Goal: Information Seeking & Learning: Learn about a topic

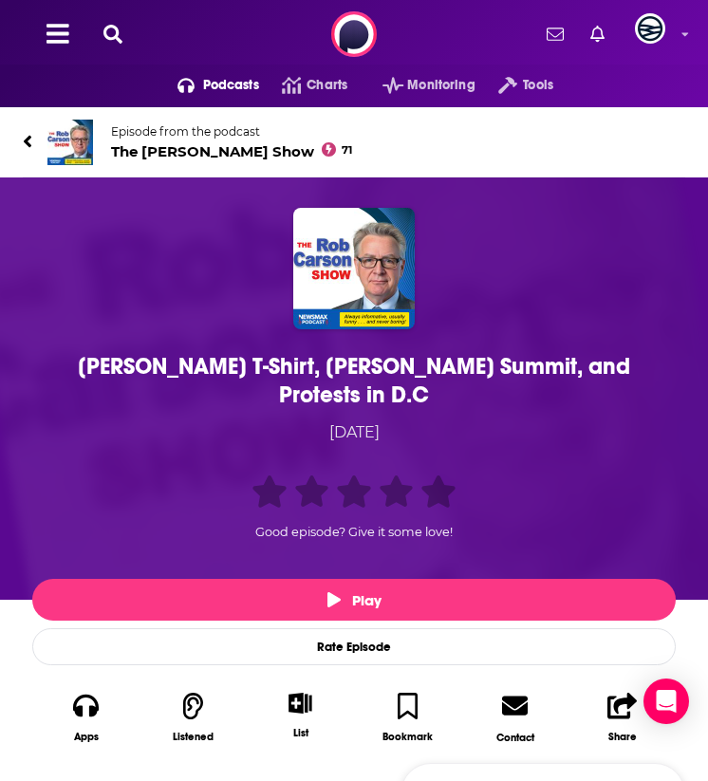
click at [189, 371] on div "[PERSON_NAME] T-Shirt, [PERSON_NAME] Summit, and Protests in D.C" at bounding box center [354, 380] width 634 height 57
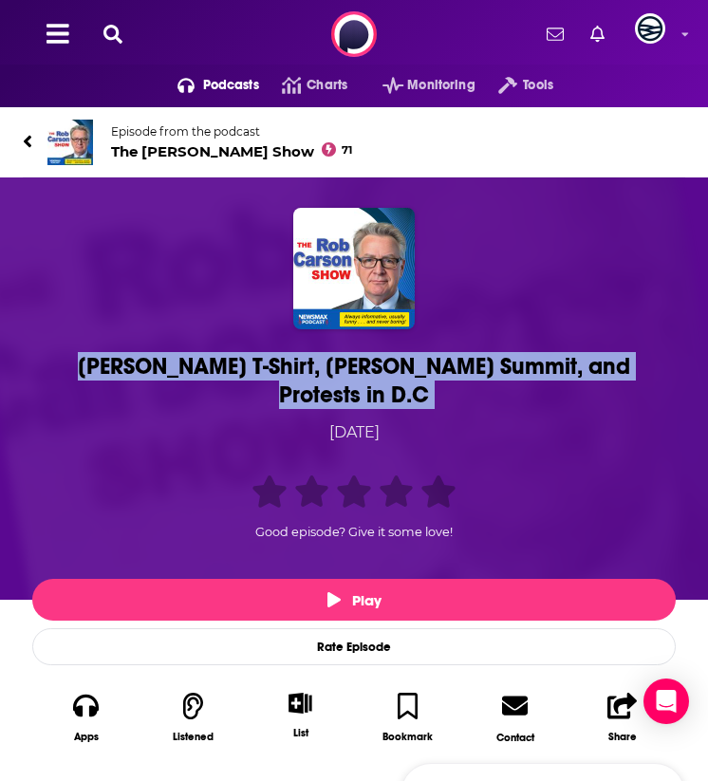
click at [189, 371] on div "[PERSON_NAME] T-Shirt, [PERSON_NAME] Summit, and Protests in D.C" at bounding box center [354, 380] width 634 height 57
copy h1 "[PERSON_NAME] T-Shirt, [PERSON_NAME] Summit, and Protests in D.C"
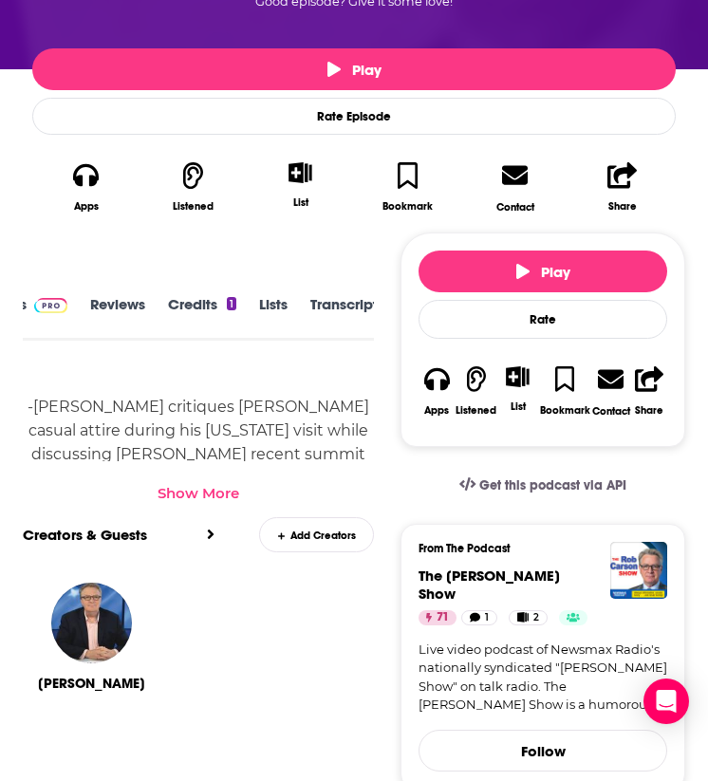
scroll to position [0, 142]
click at [322, 296] on link "Transcript" at bounding box center [317, 317] width 67 height 42
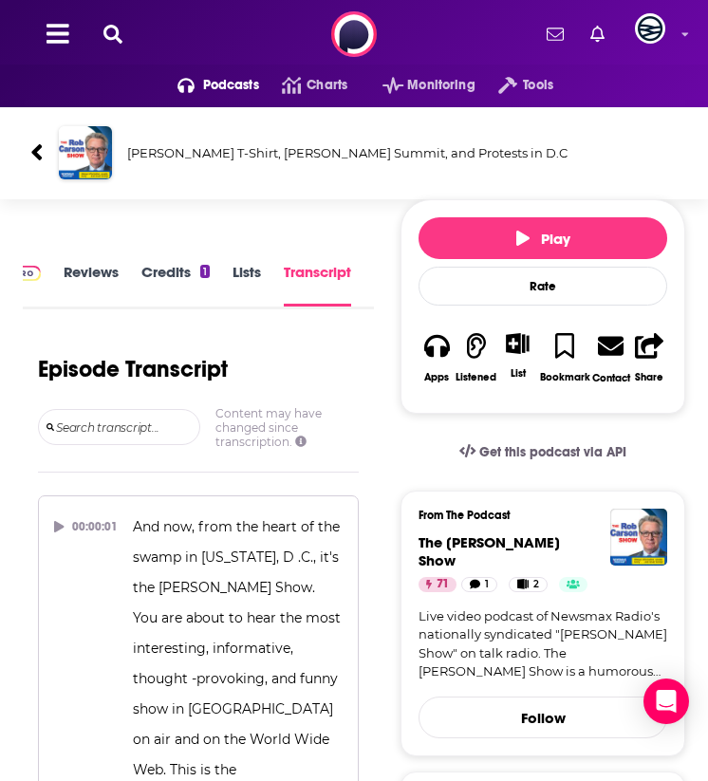
scroll to position [21521, 0]
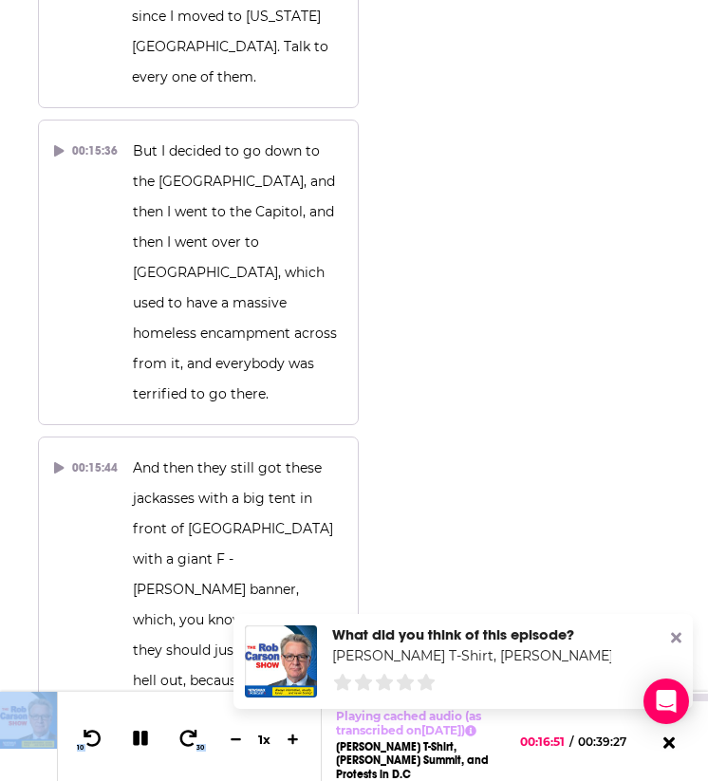
scroll to position [21805, 0]
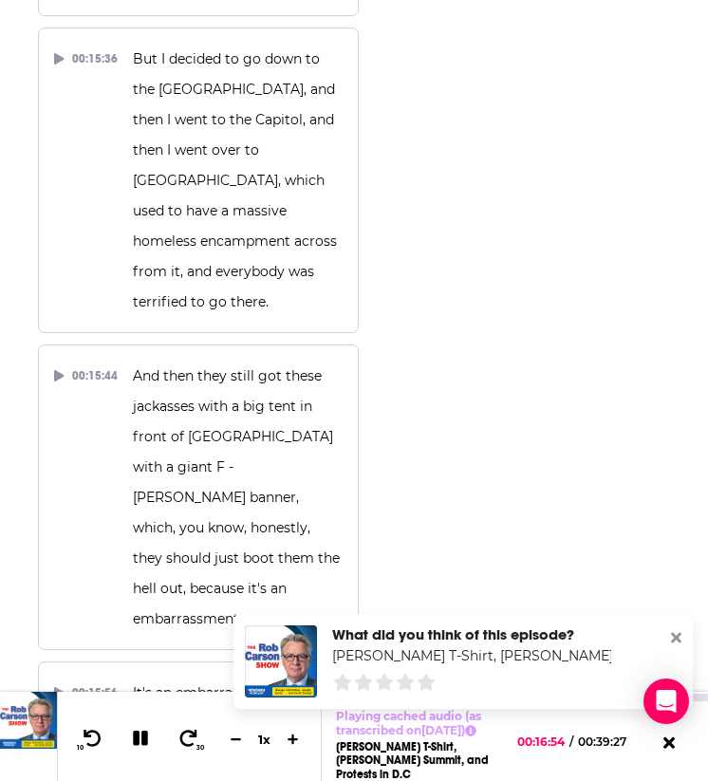
drag, startPoint x: 196, startPoint y: 205, endPoint x: 164, endPoint y: 432, distance: 228.9
copy div "I don't know what the issue with the can I tell you that Comcast Wi -Fi and Inf…"
click at [142, 712] on icon at bounding box center [140, 738] width 15 height 15
click at [98, 712] on icon at bounding box center [93, 737] width 24 height 19
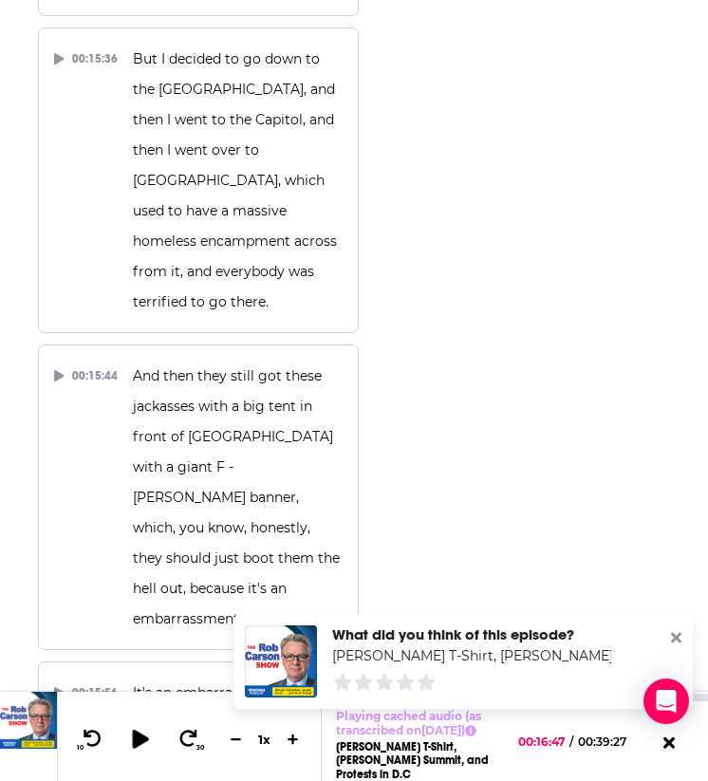
click at [154, 712] on button at bounding box center [140, 739] width 36 height 27
click at [127, 712] on button at bounding box center [140, 739] width 33 height 24
click at [136, 712] on icon at bounding box center [140, 737] width 16 height 19
click at [136, 712] on icon at bounding box center [140, 738] width 15 height 15
click at [134, 712] on icon at bounding box center [140, 737] width 16 height 19
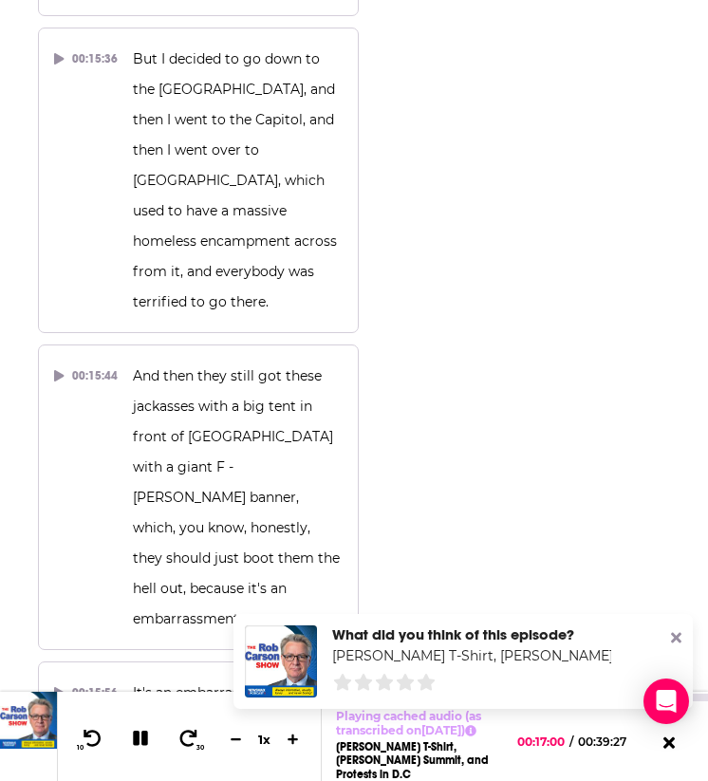
click at [134, 712] on icon at bounding box center [140, 738] width 15 height 15
click at [139, 712] on icon at bounding box center [140, 737] width 24 height 19
click at [136, 712] on icon at bounding box center [140, 738] width 15 height 15
click at [144, 712] on icon at bounding box center [140, 737] width 16 height 19
click at [144, 712] on icon at bounding box center [140, 738] width 15 height 15
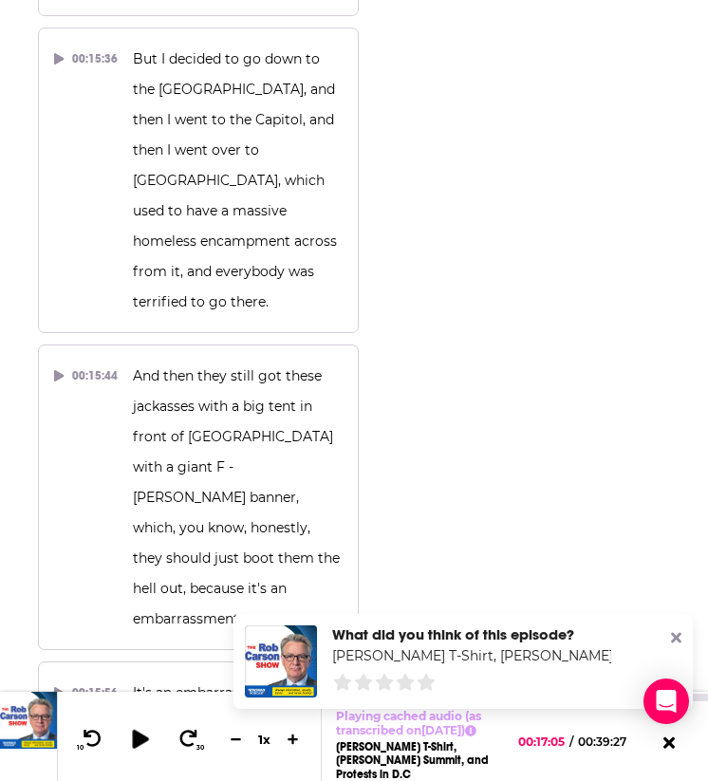
click at [146, 712] on icon at bounding box center [140, 737] width 24 height 19
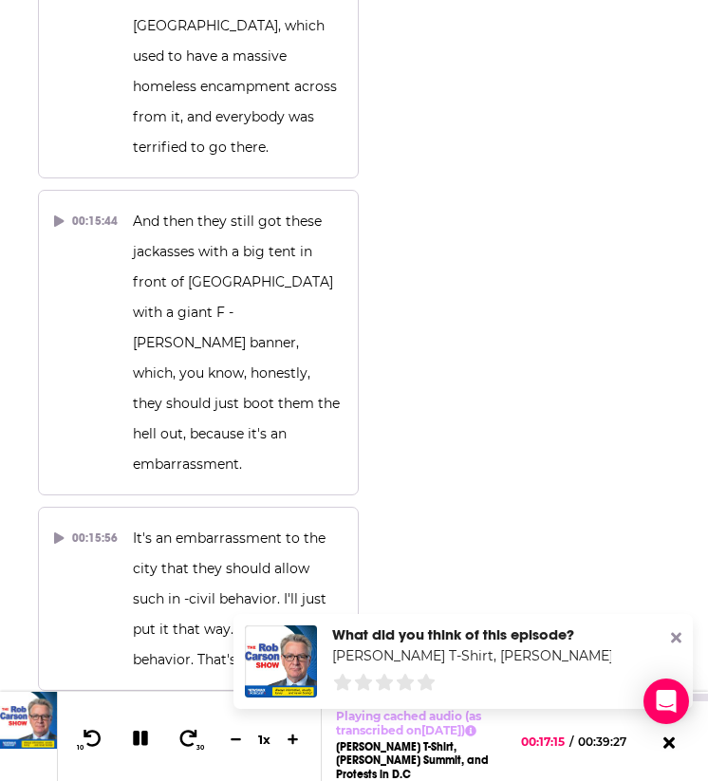
scroll to position [21965, 0]
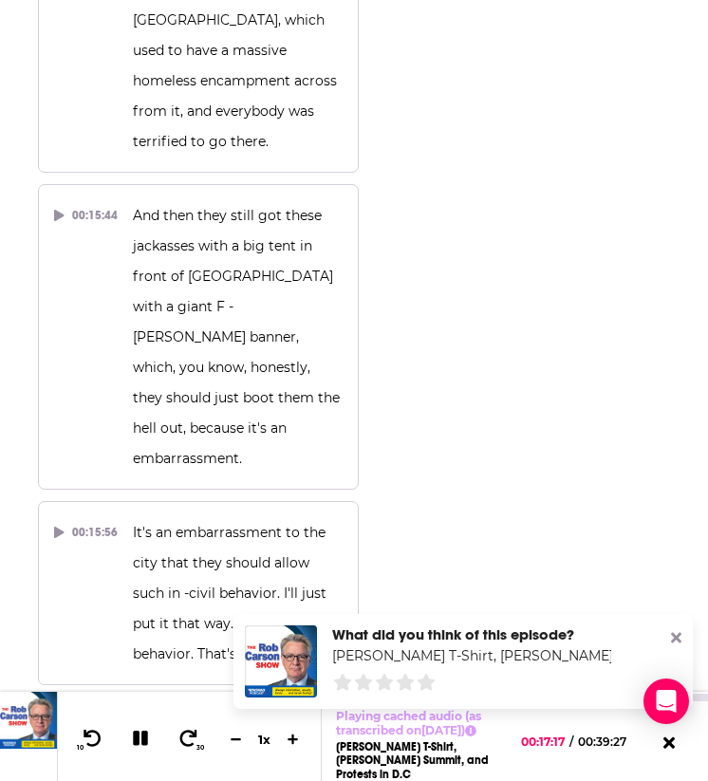
click at [149, 712] on icon at bounding box center [141, 737] width 22 height 17
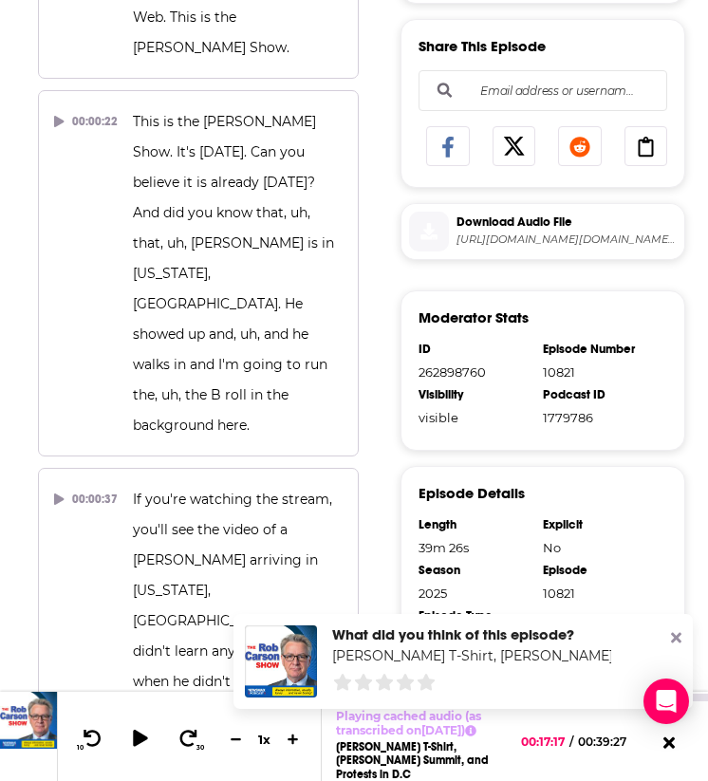
scroll to position [0, 0]
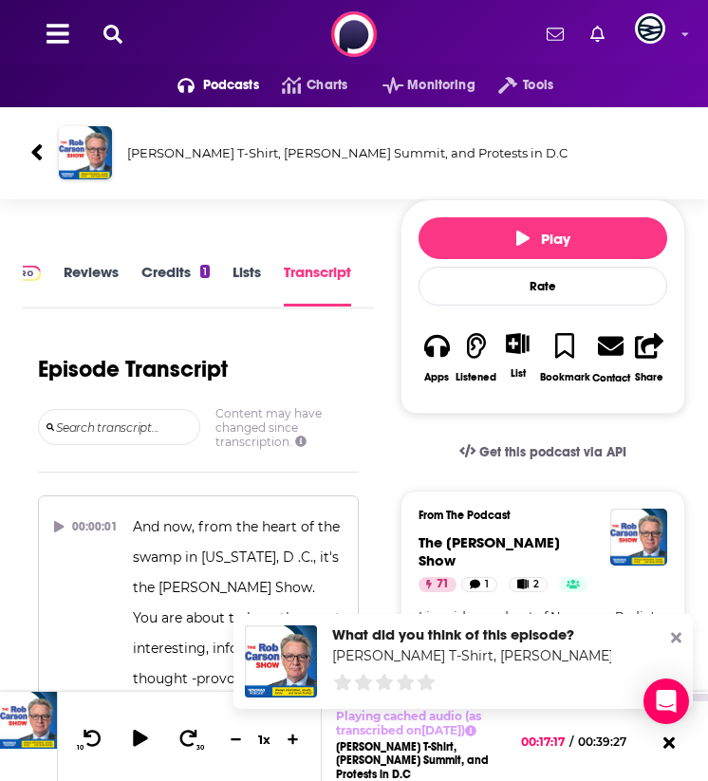
click at [32, 152] on icon at bounding box center [36, 152] width 10 height 16
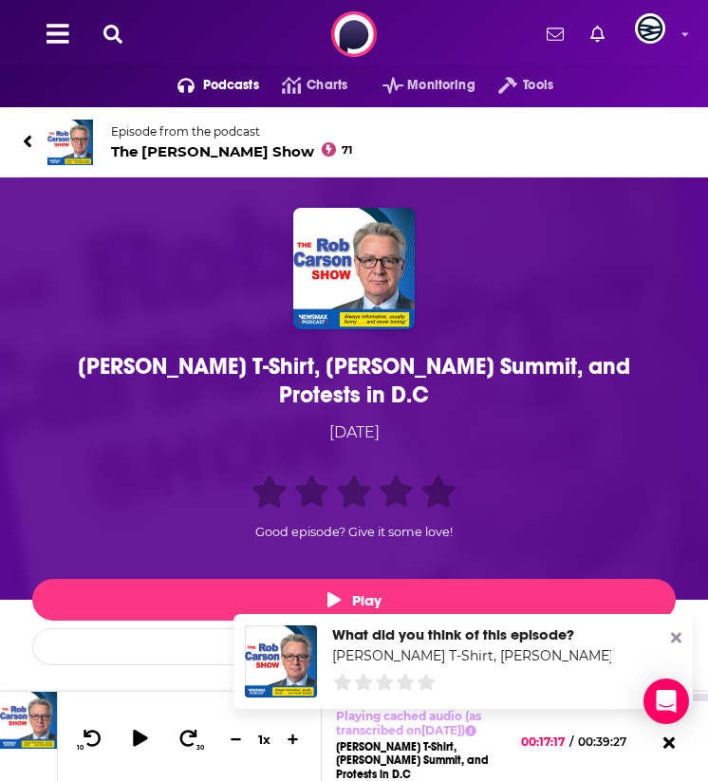
click at [161, 355] on div "Zelensky’s T-Shirt, Trump’s Summit, and Protests in D.C" at bounding box center [354, 380] width 634 height 57
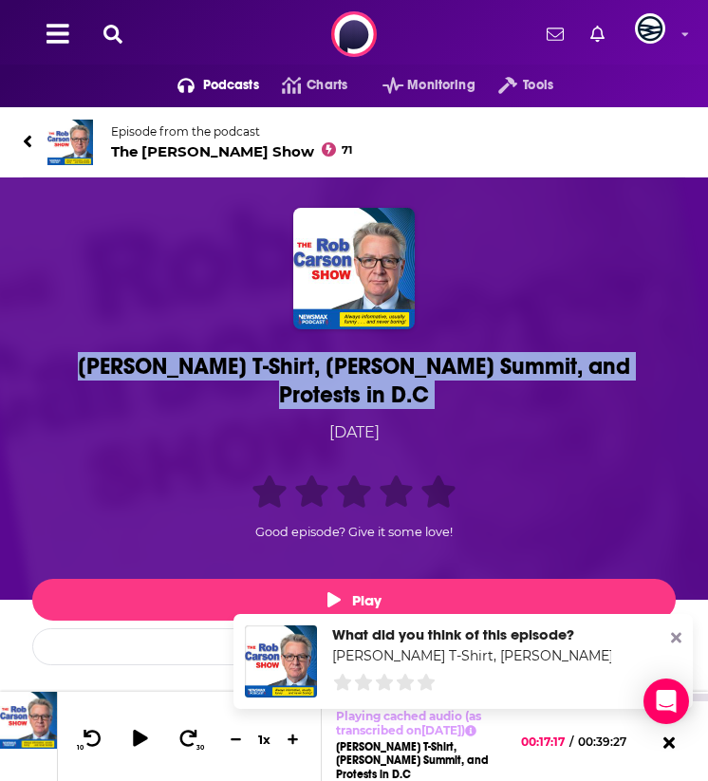
click at [161, 355] on div "Zelensky’s T-Shirt, Trump’s Summit, and Protests in D.C" at bounding box center [354, 380] width 634 height 57
copy h1 "Zelensky’s T-Shirt, Trump’s Summit, and Protests in D.C"
click at [158, 153] on span "The Rob Carson Show 71" at bounding box center [231, 151] width 241 height 18
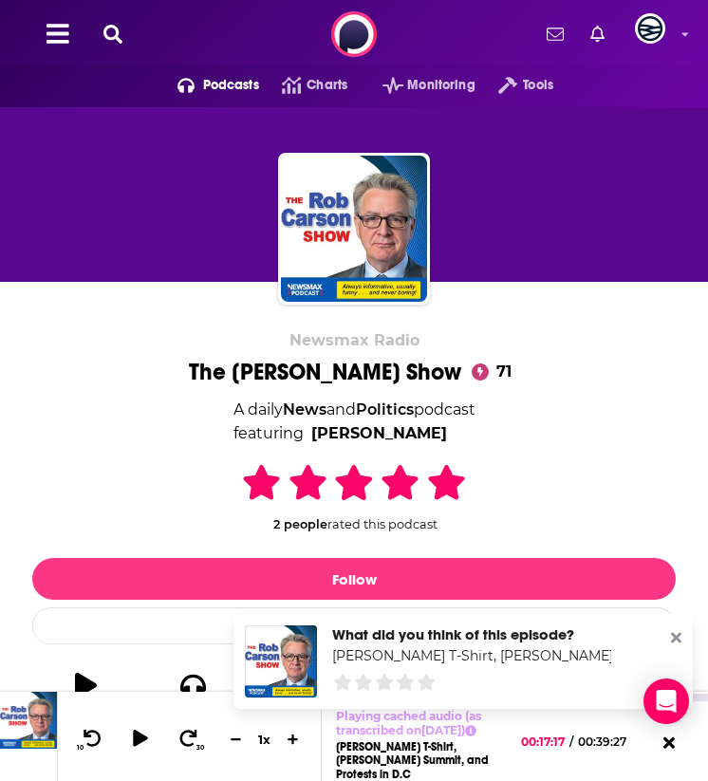
click at [237, 551] on div "Newsmax Radio The Rob Carson Show 71 A daily News and Politics podcast featurin…" at bounding box center [353, 532] width 643 height 403
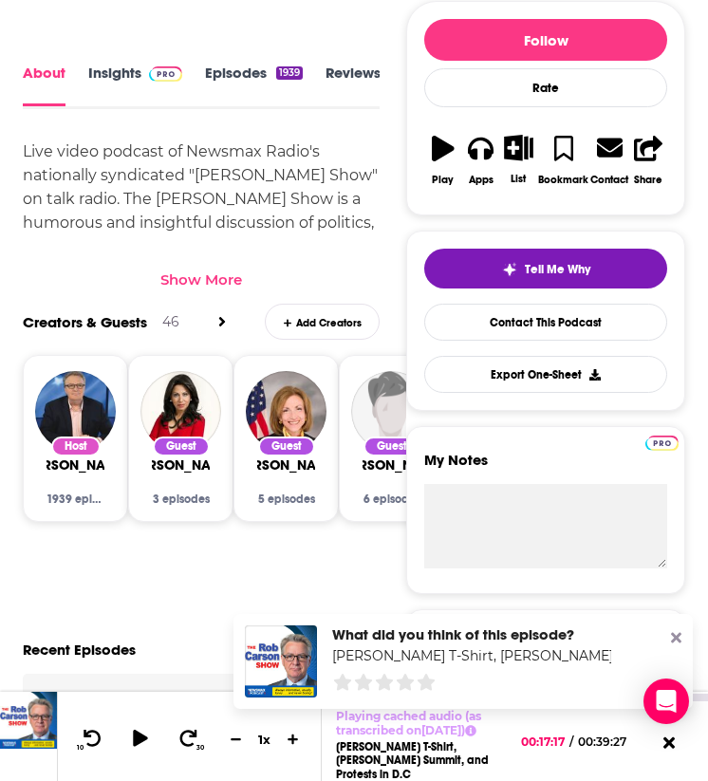
scroll to position [710, 0]
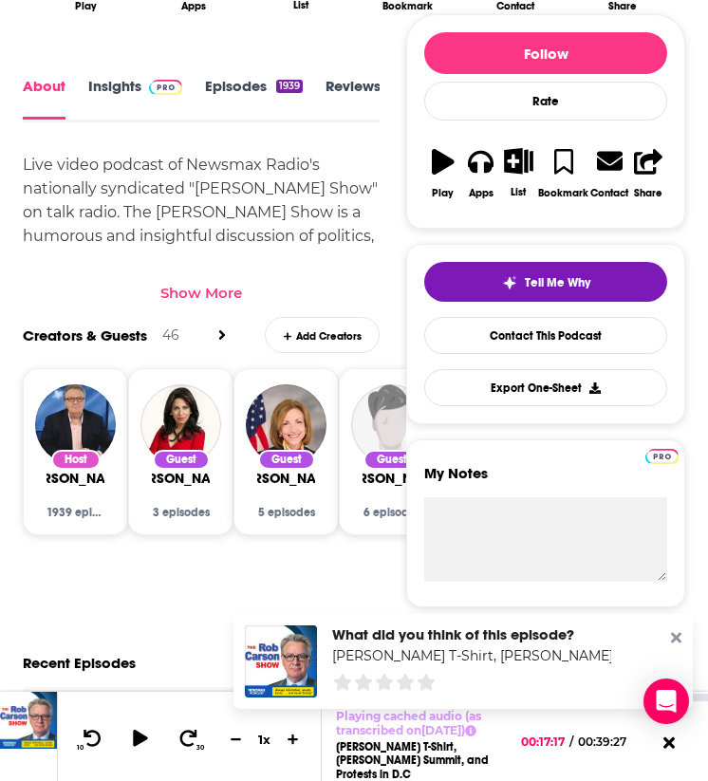
click at [121, 90] on link "Insights" at bounding box center [135, 99] width 94 height 42
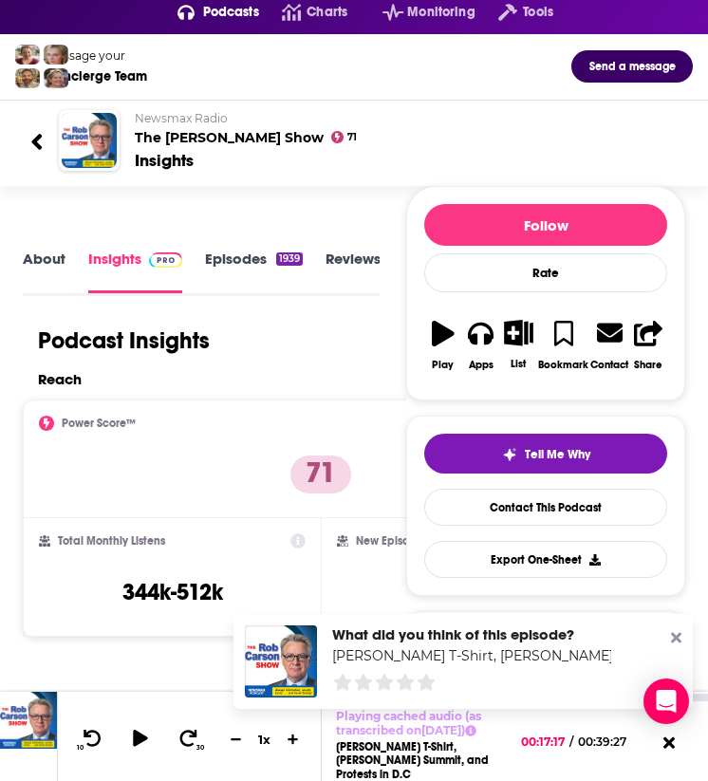
scroll to position [94, 0]
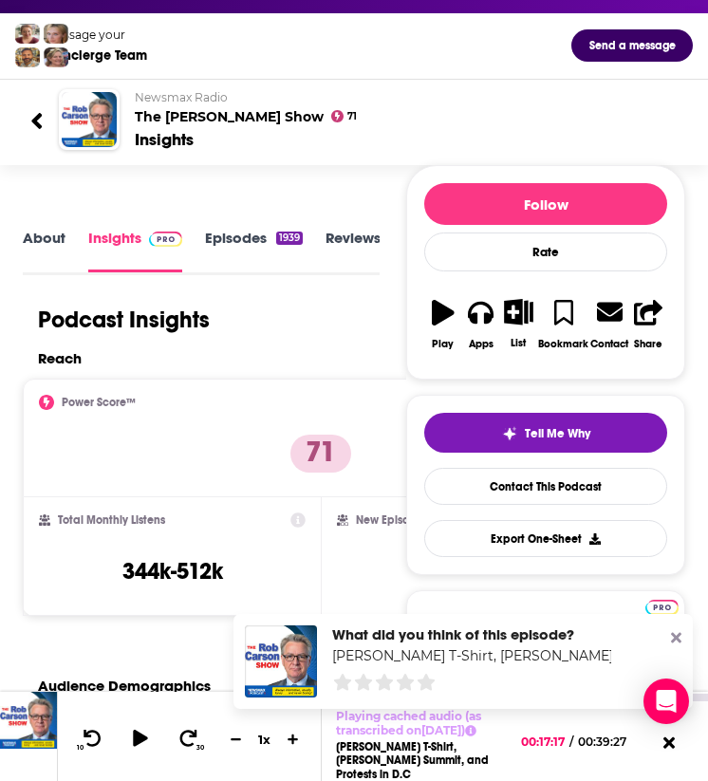
click at [57, 248] on link "About" at bounding box center [44, 251] width 43 height 44
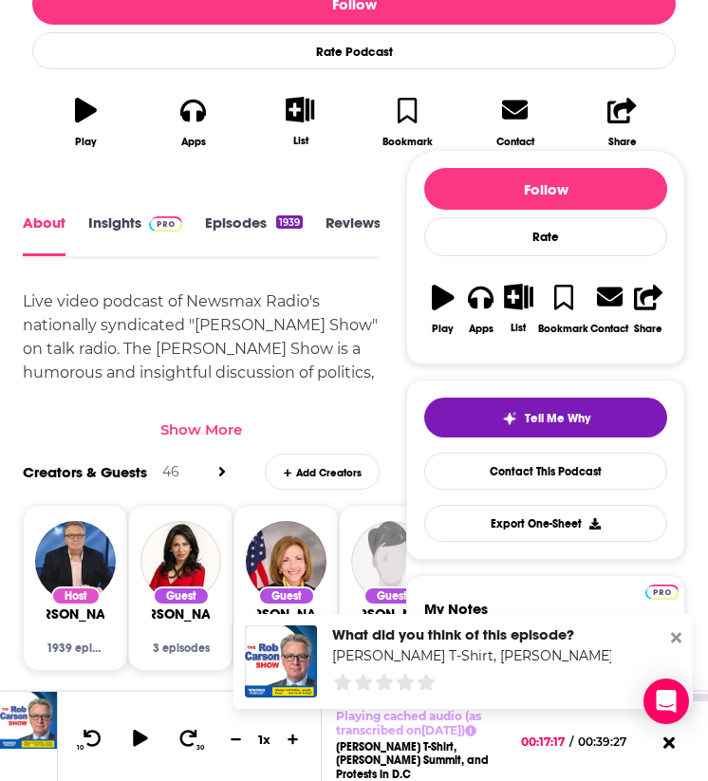
click at [119, 213] on link "Insights" at bounding box center [135, 234] width 94 height 42
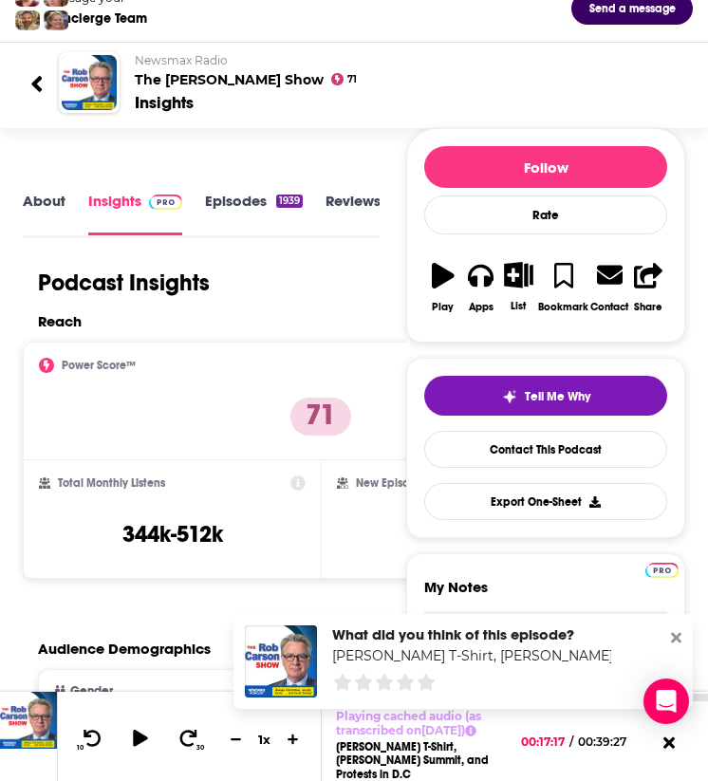
scroll to position [152, 0]
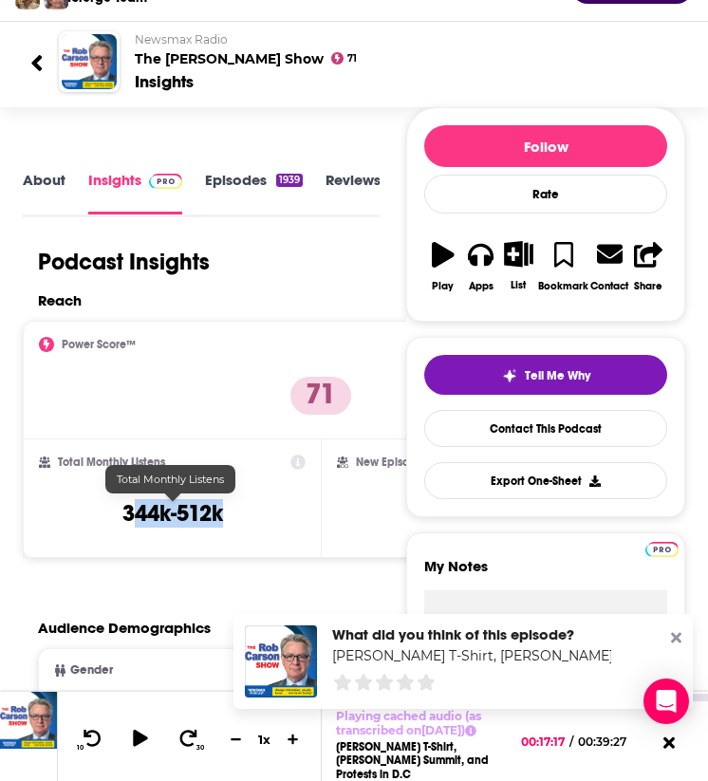
drag, startPoint x: 131, startPoint y: 510, endPoint x: 244, endPoint y: 509, distance: 112.9
click at [247, 510] on div "Total Monthly Listens 344k-512k" at bounding box center [172, 497] width 266 height 87
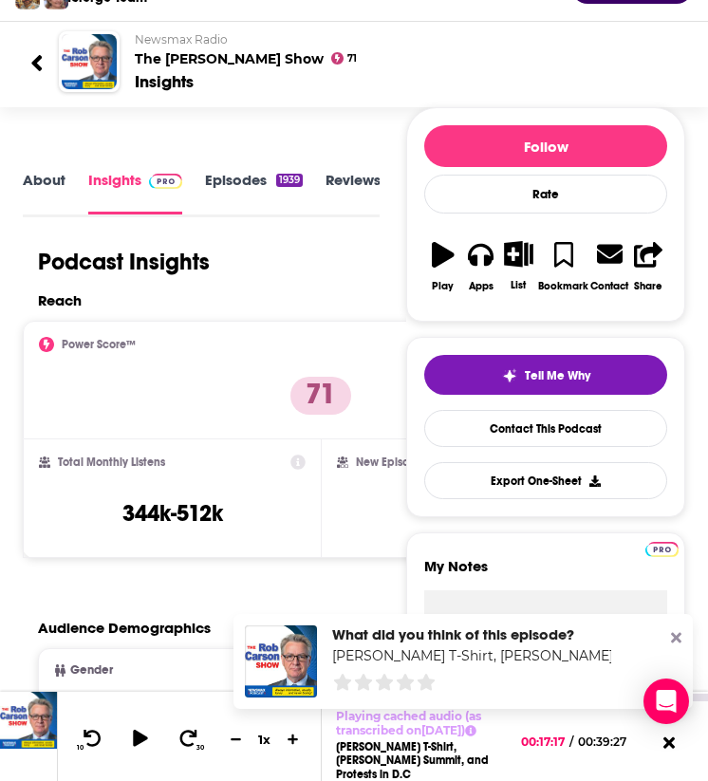
click at [238, 509] on div "Total Monthly Listens 344k-512k" at bounding box center [172, 497] width 266 height 87
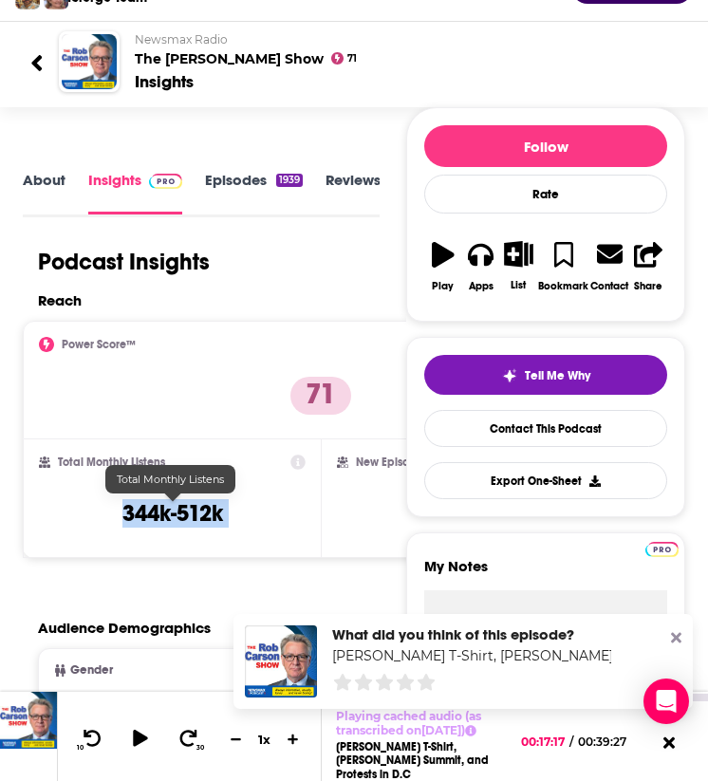
drag, startPoint x: 238, startPoint y: 509, endPoint x: 115, endPoint y: 509, distance: 123.3
click at [115, 509] on div "Total Monthly Listens 344k-512k" at bounding box center [172, 497] width 266 height 87
copy div "344k-512k"
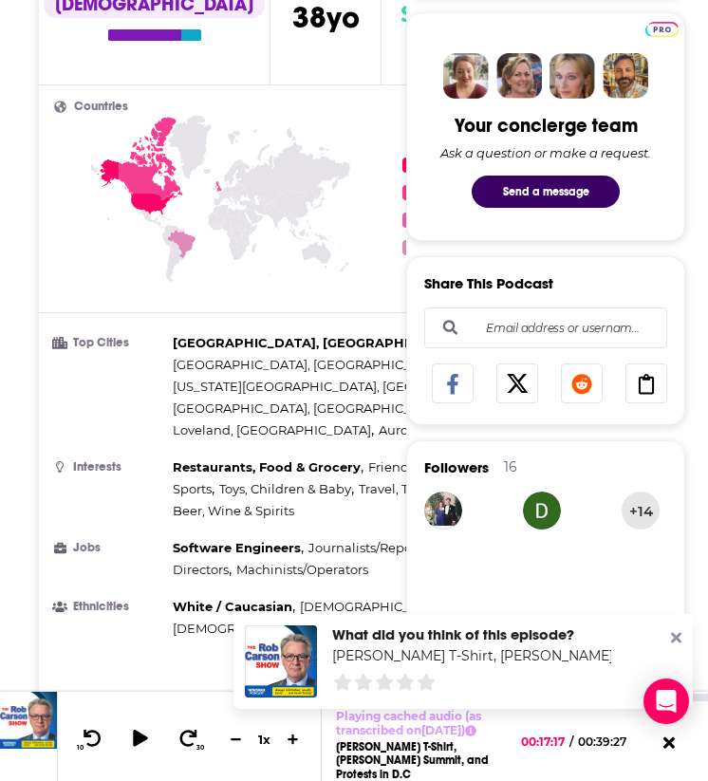
scroll to position [935, 0]
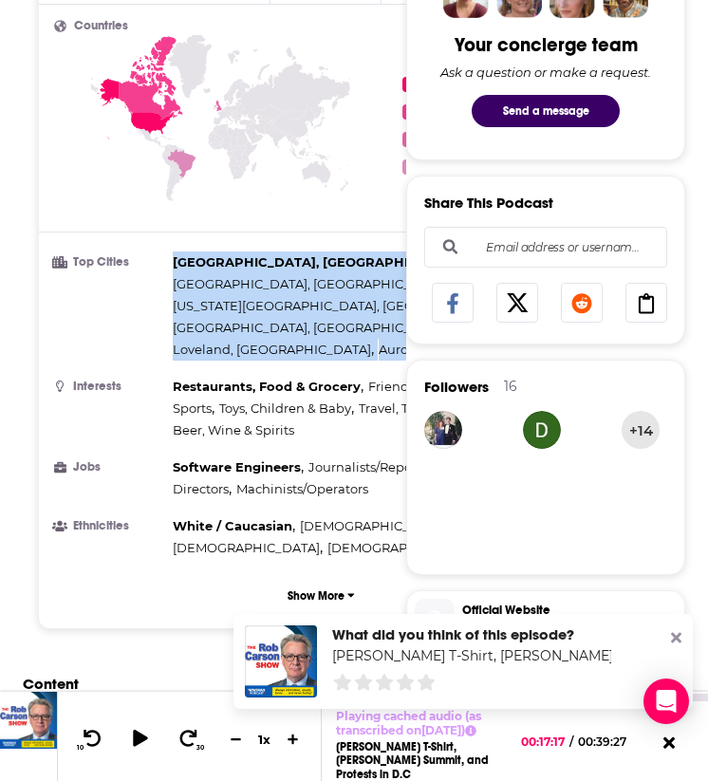
drag, startPoint x: 171, startPoint y: 246, endPoint x: 332, endPoint y: 271, distance: 163.2
click at [332, 271] on li "Top Cities Denver, CO , Louisville, KY , Colorado Springs, CO , Lakewood, CO , …" at bounding box center [321, 305] width 534 height 109
copy div "Denver, CO , Louisville, KY , Colorado Springs, CO , Lakewood, CO , Loveland, C…"
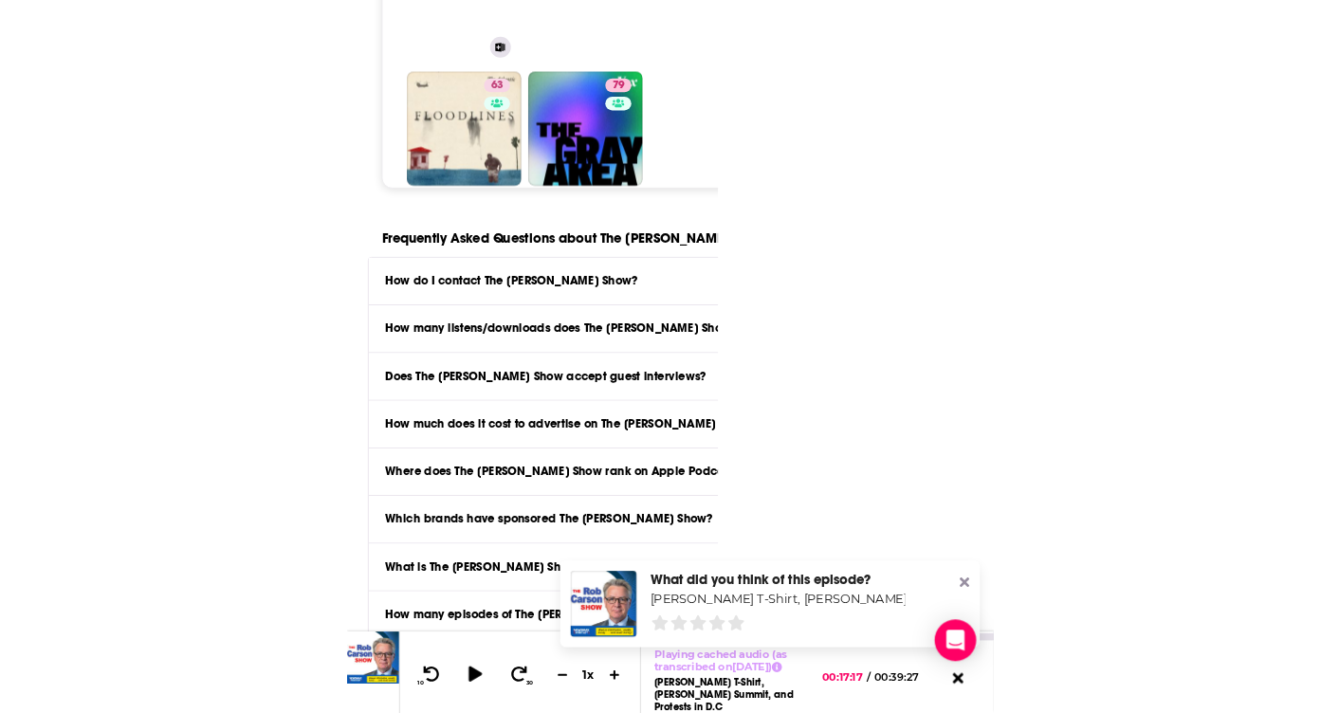
scroll to position [7145, 0]
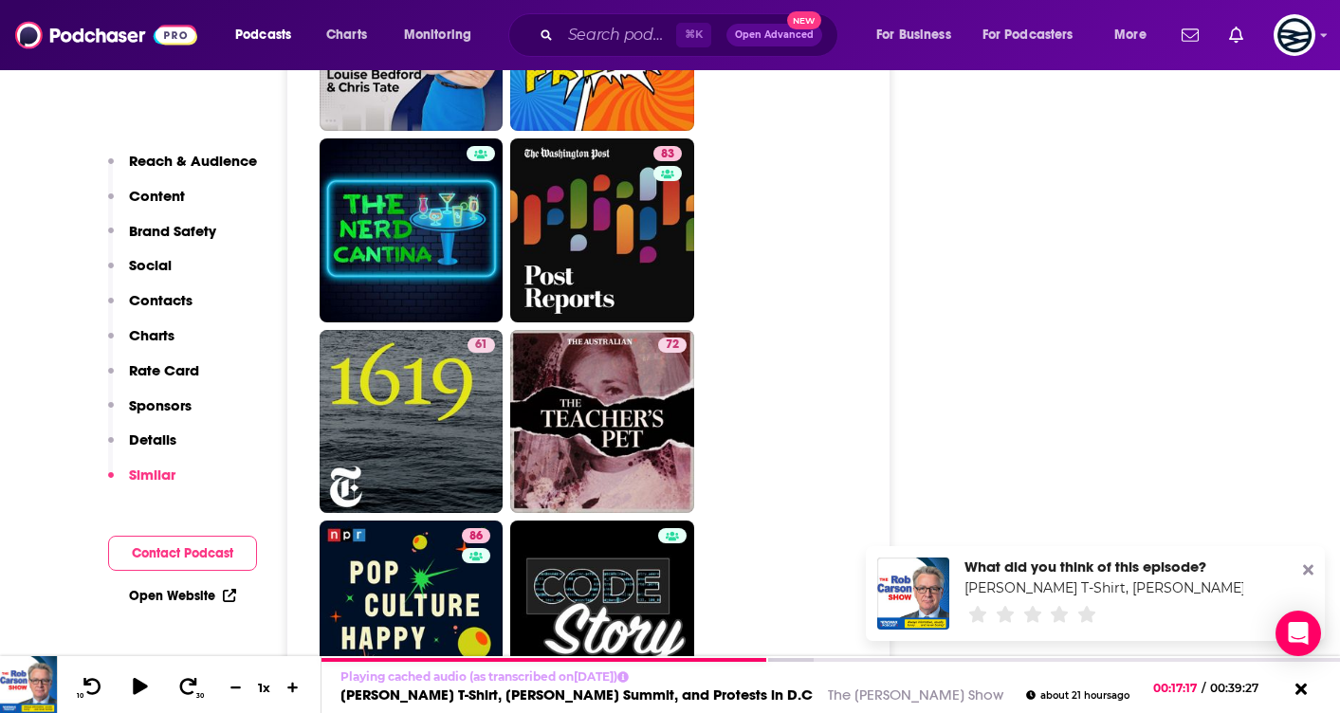
click at [176, 296] on p "Contacts" at bounding box center [161, 300] width 64 height 18
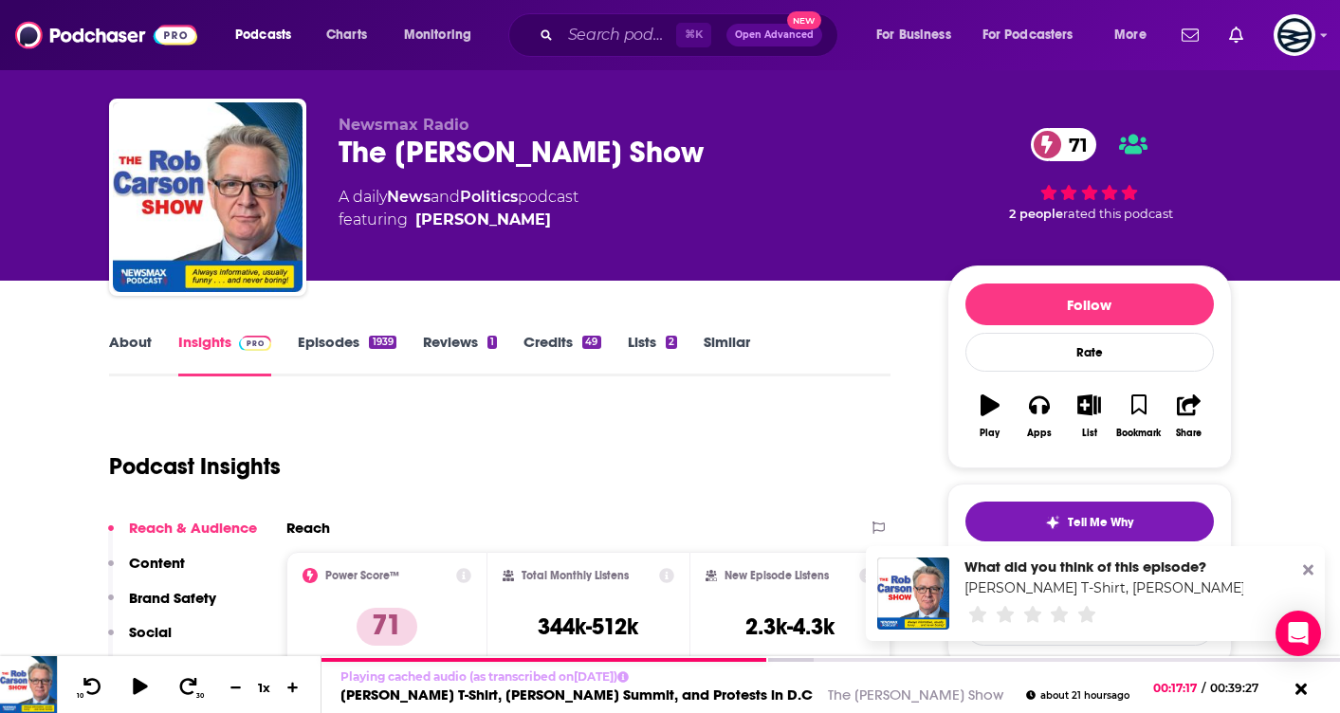
scroll to position [0, 0]
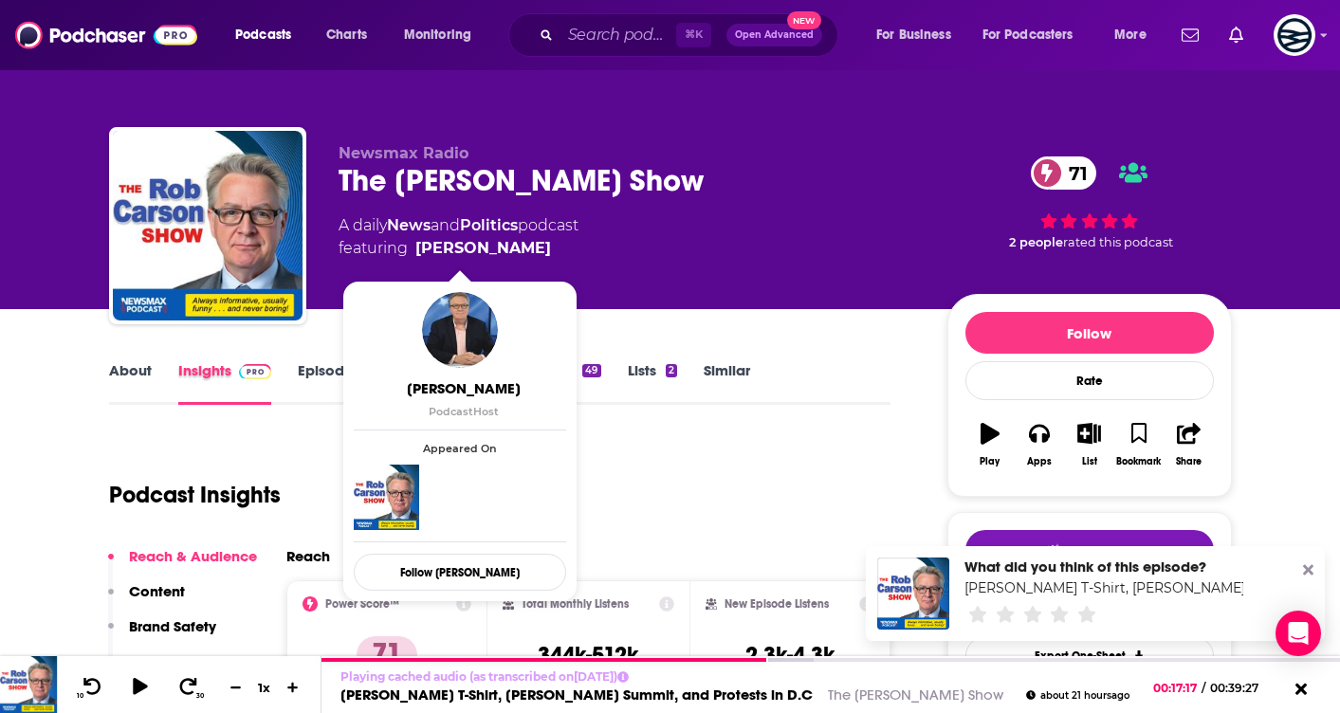
click at [294, 377] on div "Insights" at bounding box center [238, 383] width 120 height 44
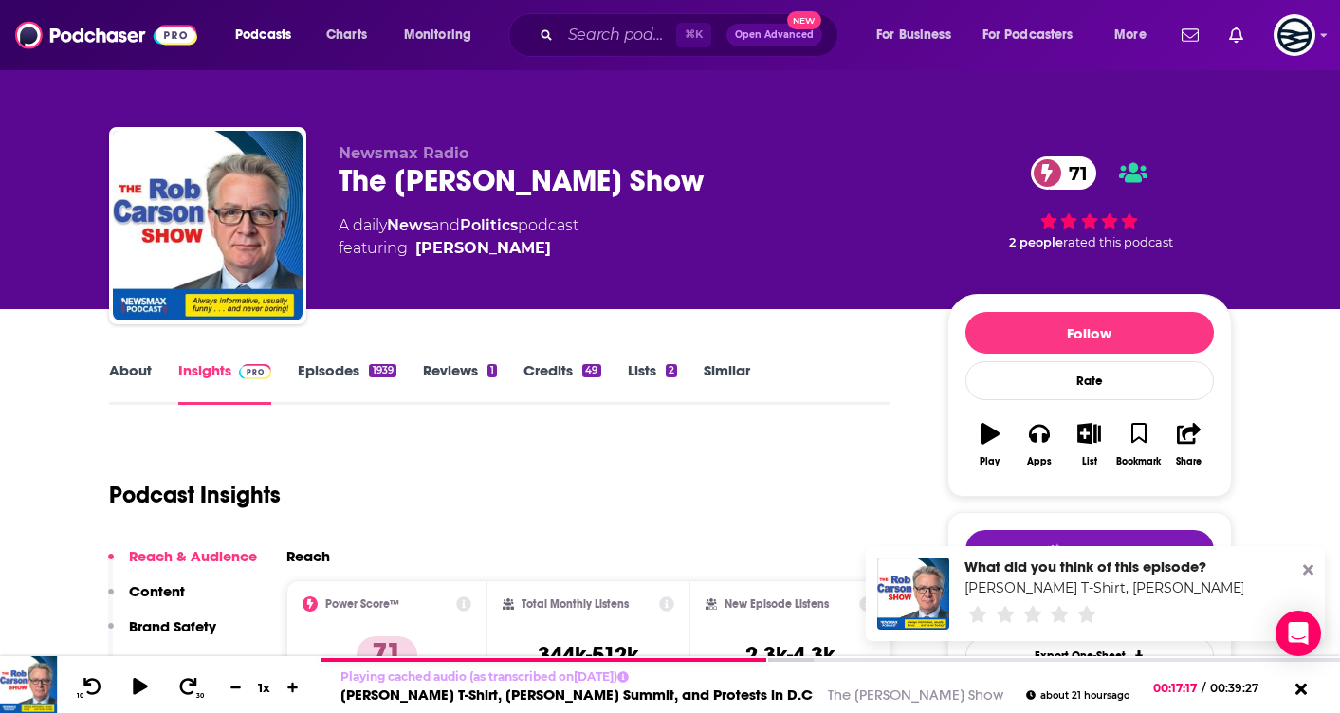
click at [305, 375] on link "Episodes 1939" at bounding box center [347, 383] width 98 height 44
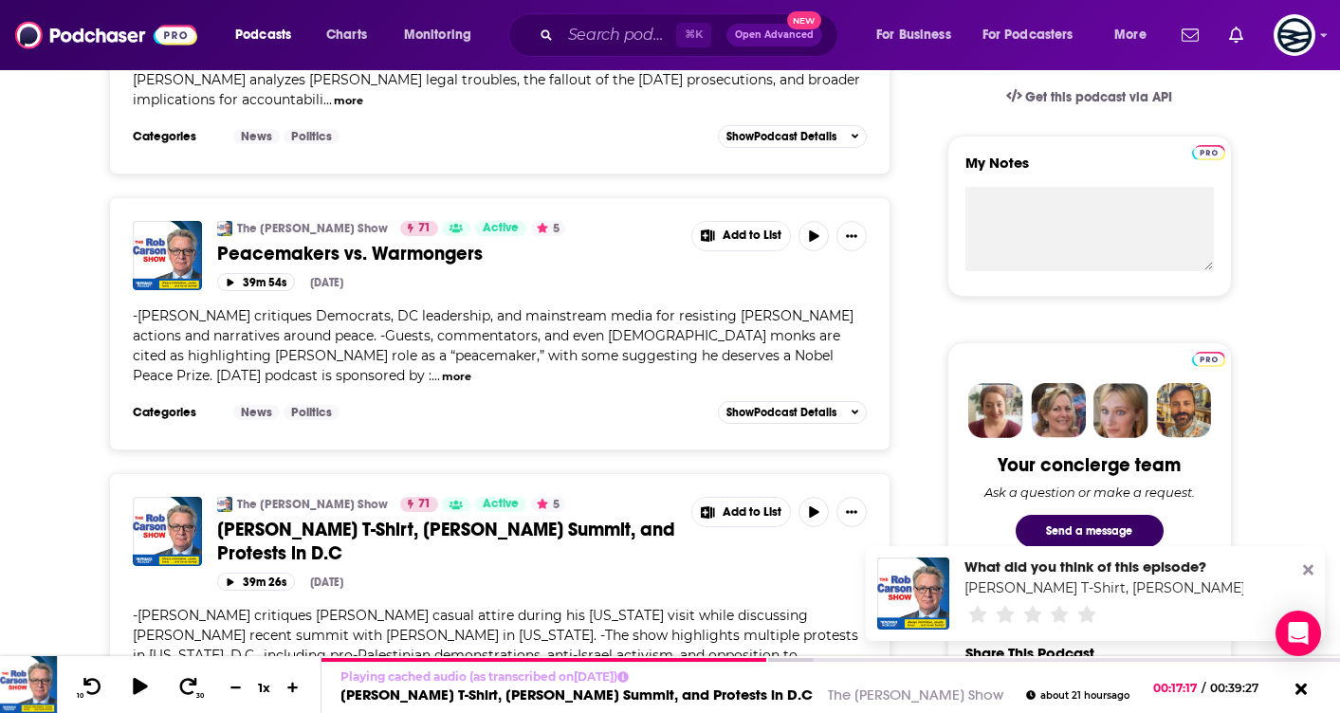
scroll to position [637, 0]
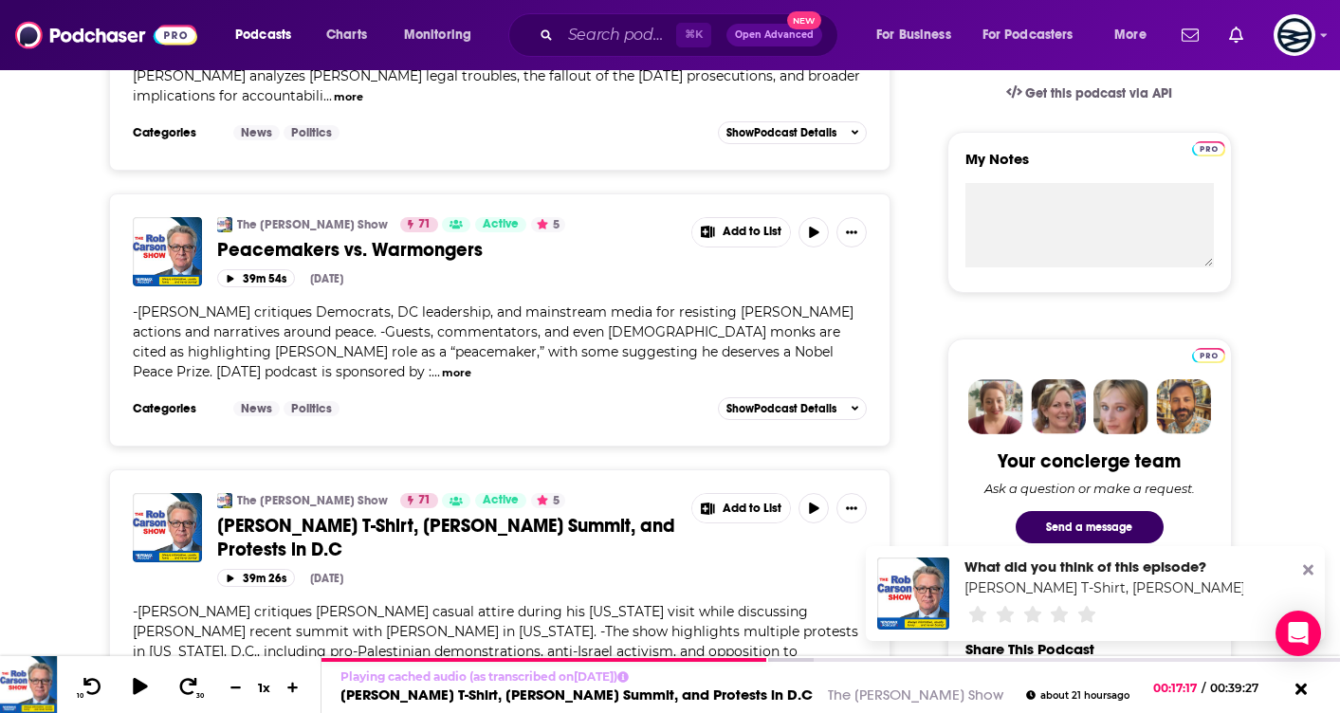
click at [303, 518] on link "Zelensky’s T-Shirt, Trump’s Summit, and Protests in D.C" at bounding box center [447, 537] width 461 height 47
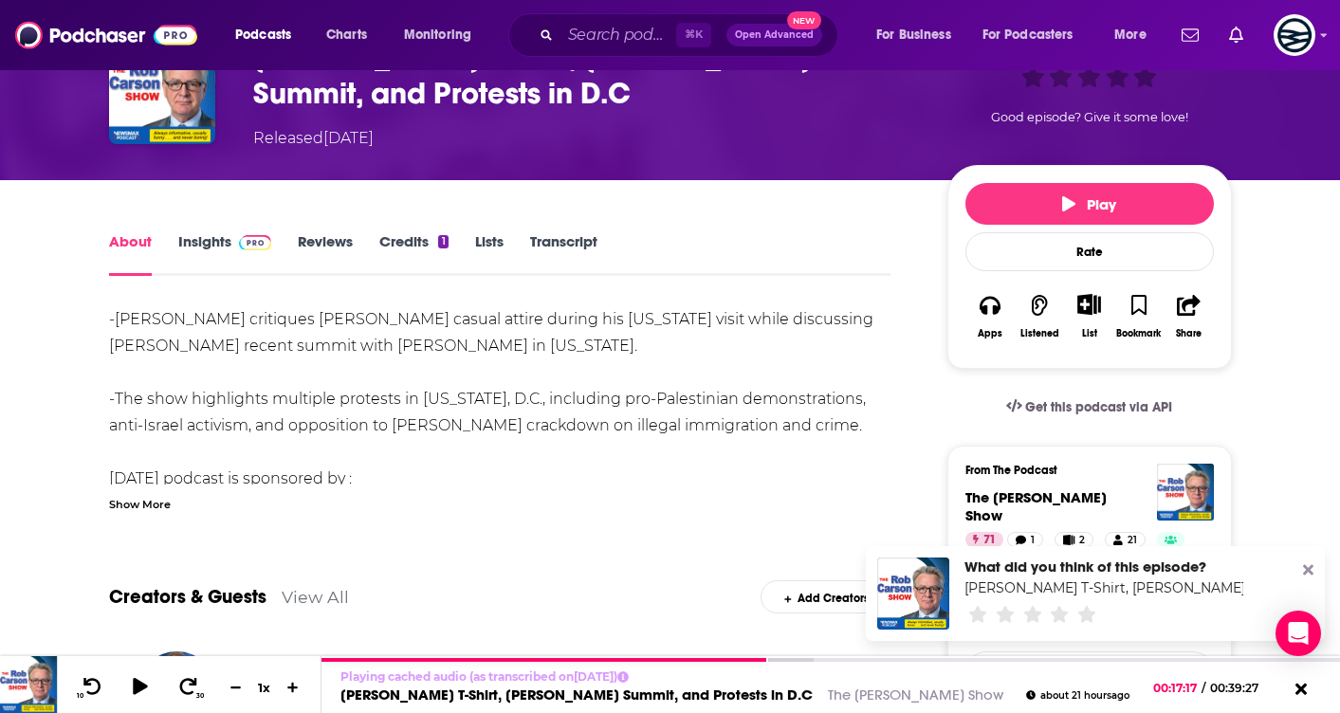
scroll to position [138, 0]
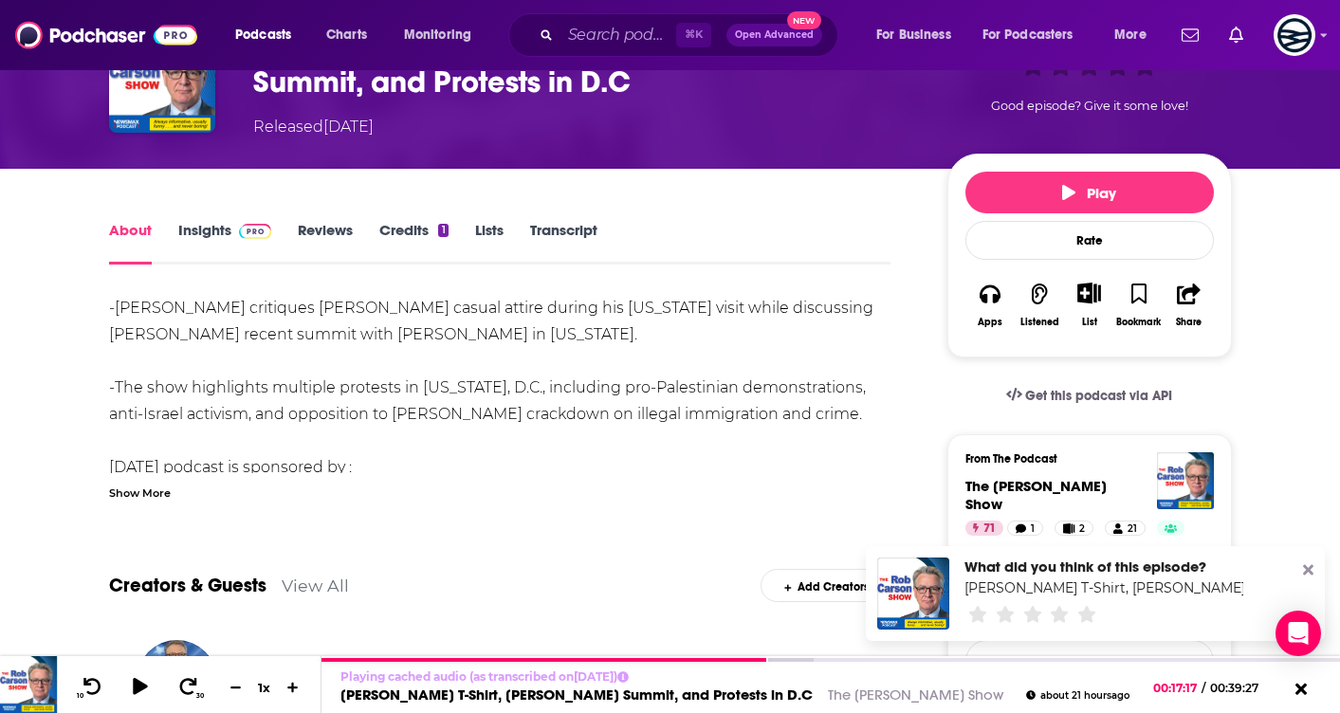
click at [530, 243] on link "Transcript" at bounding box center [563, 243] width 67 height 44
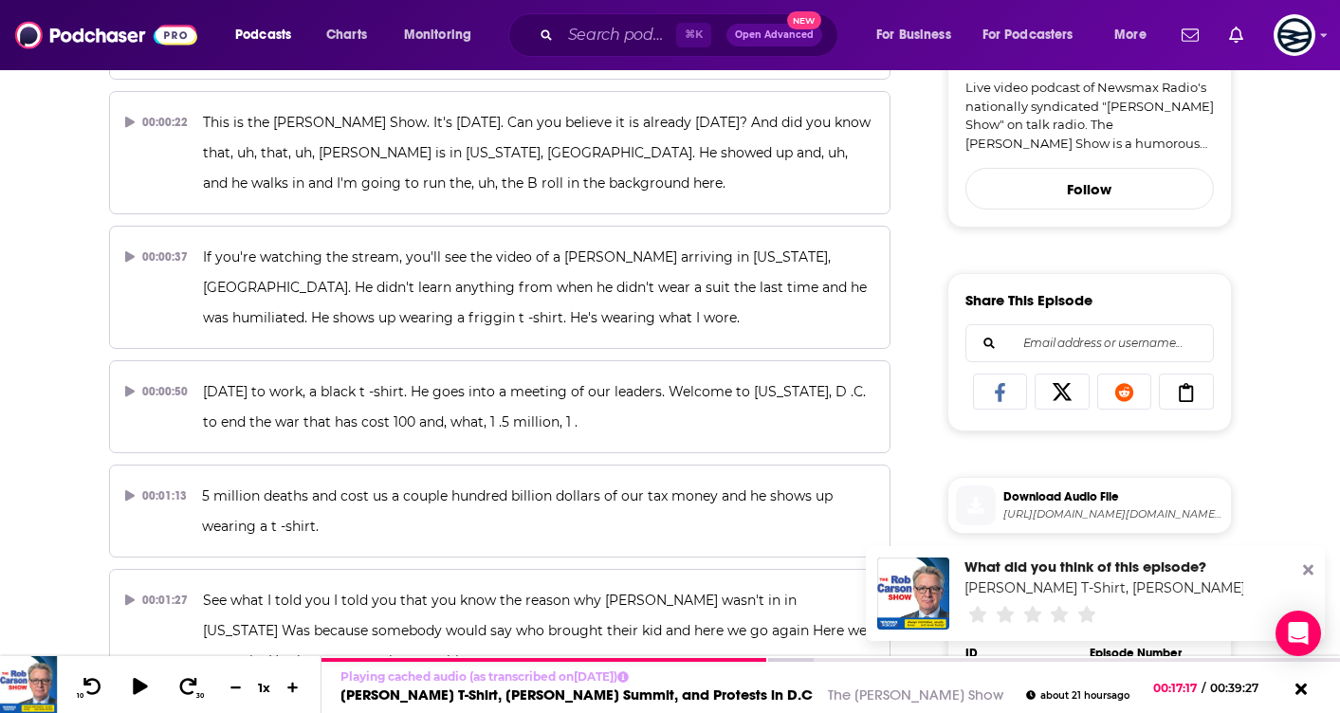
scroll to position [9852, 0]
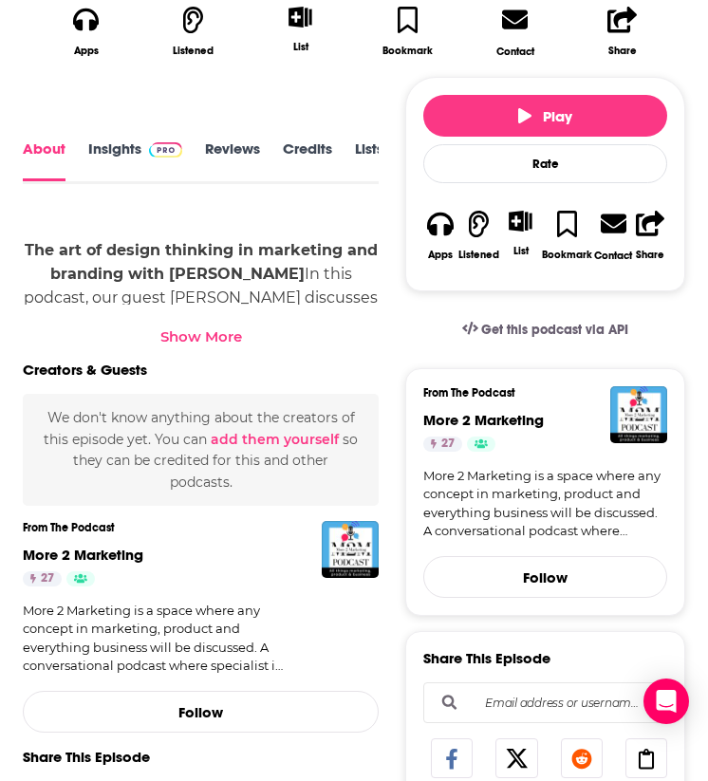
scroll to position [0, 123]
click at [319, 140] on link "Transcript" at bounding box center [321, 161] width 67 height 42
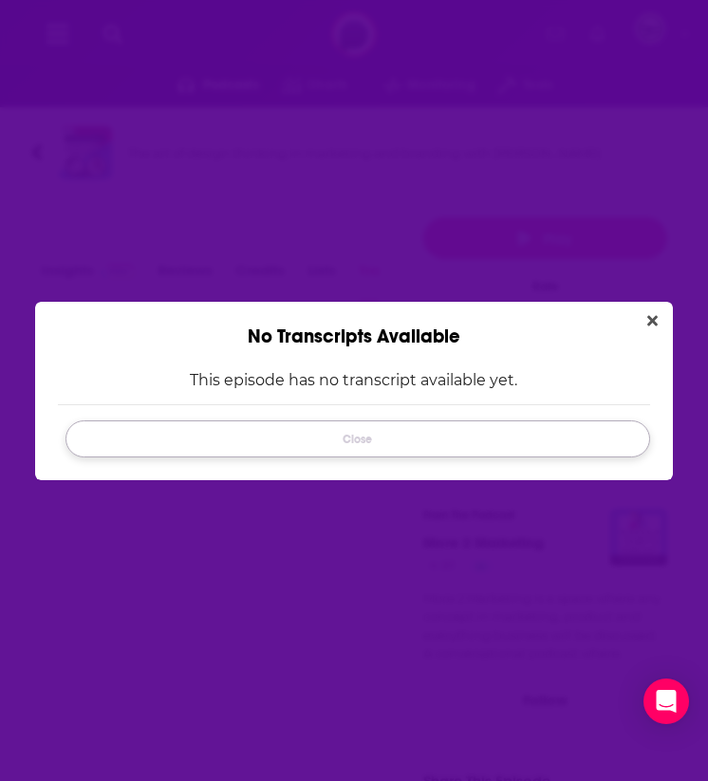
click at [408, 437] on button "Close" at bounding box center [357, 438] width 584 height 37
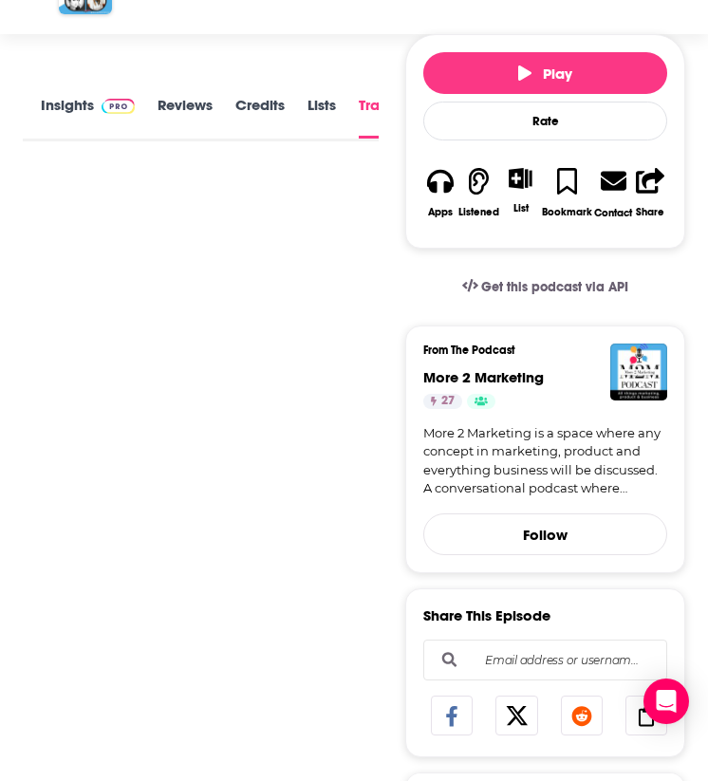
scroll to position [152, 0]
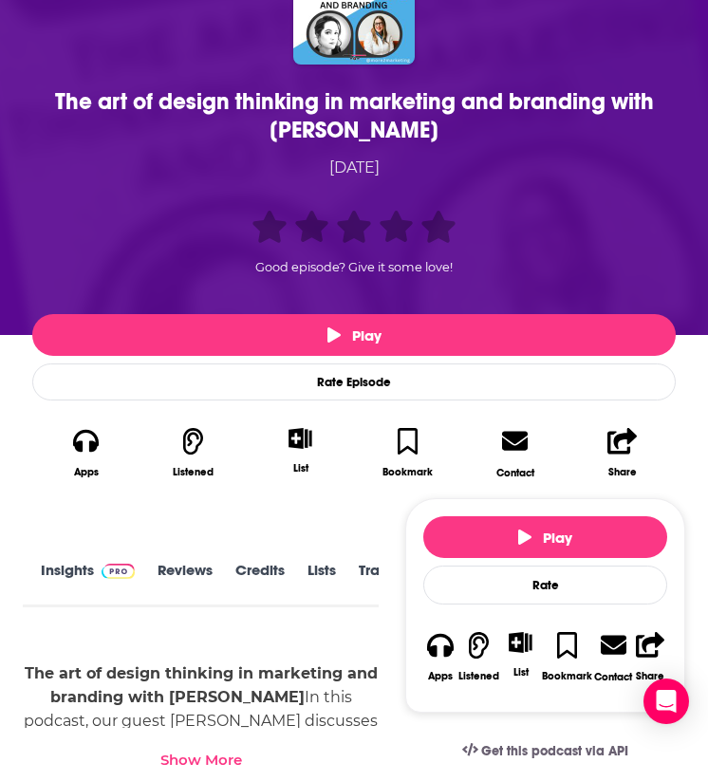
scroll to position [312, 0]
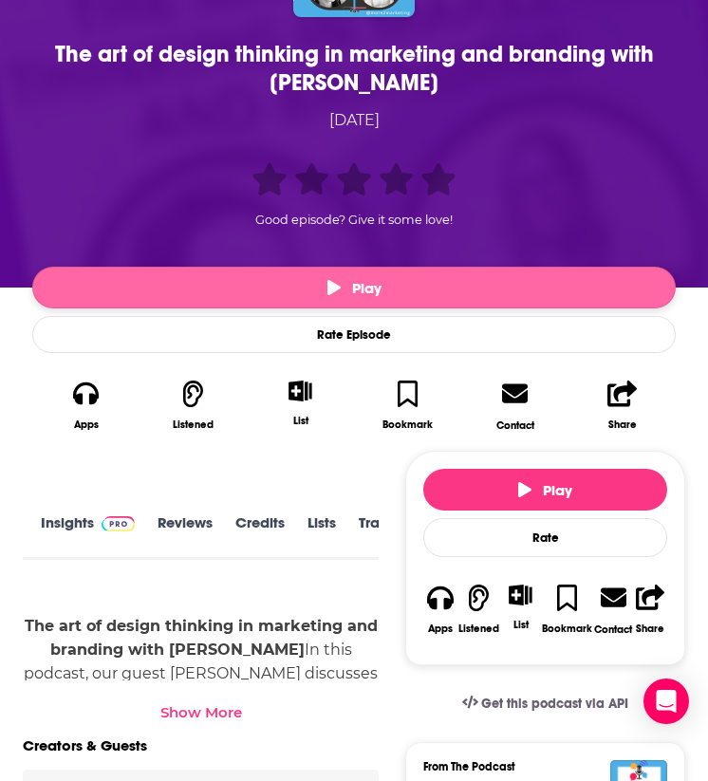
click at [176, 294] on button "Play" at bounding box center [353, 287] width 643 height 42
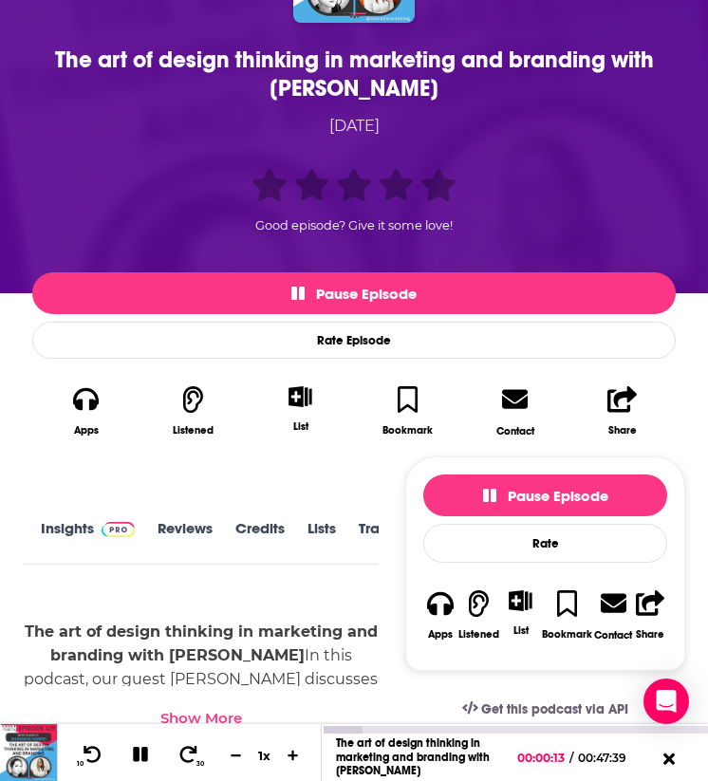
scroll to position [300, 0]
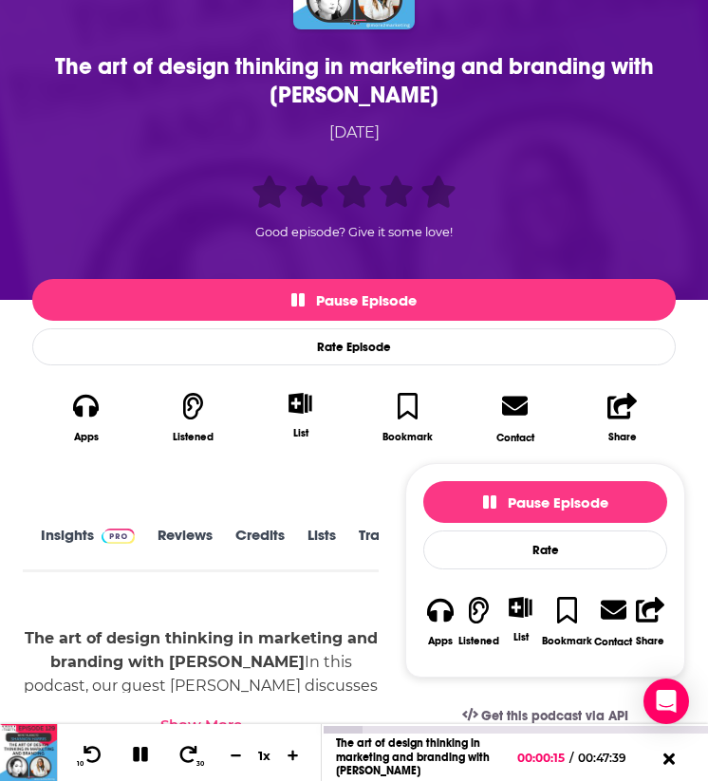
click at [349, 90] on div "The art of design thinking in marketing and branding with Shannon Harris" at bounding box center [354, 80] width 634 height 57
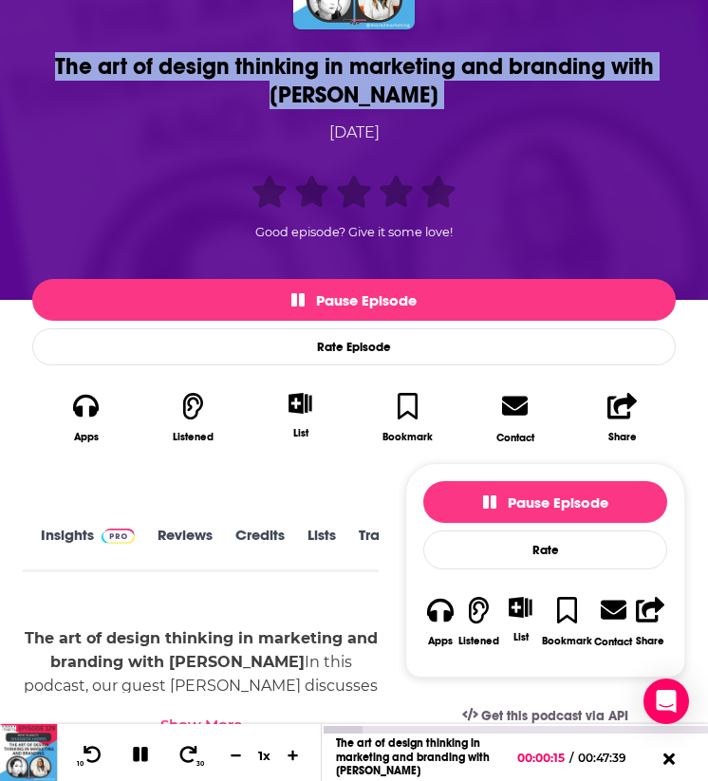
click at [349, 90] on div "The art of design thinking in marketing and branding with Shannon Harris" at bounding box center [354, 80] width 634 height 57
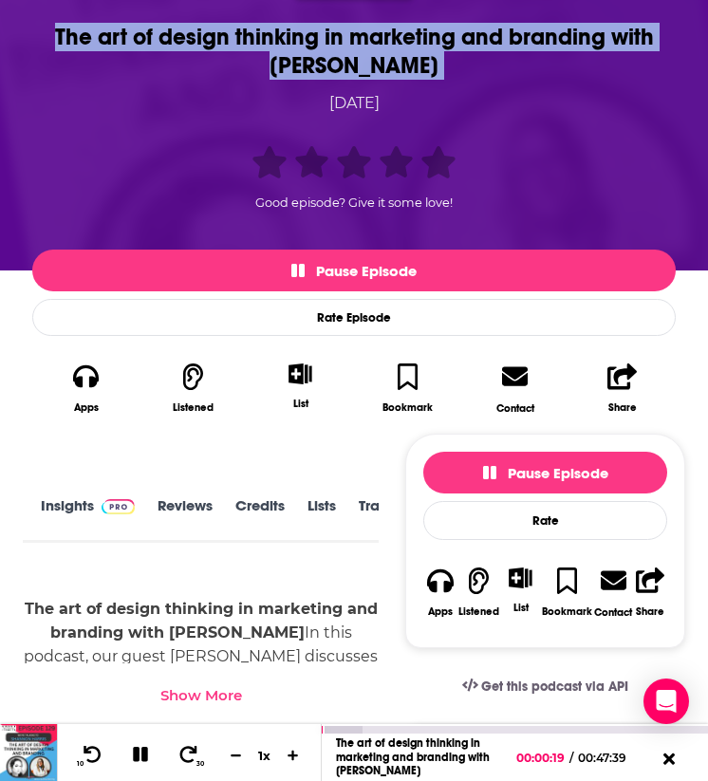
scroll to position [326, 0]
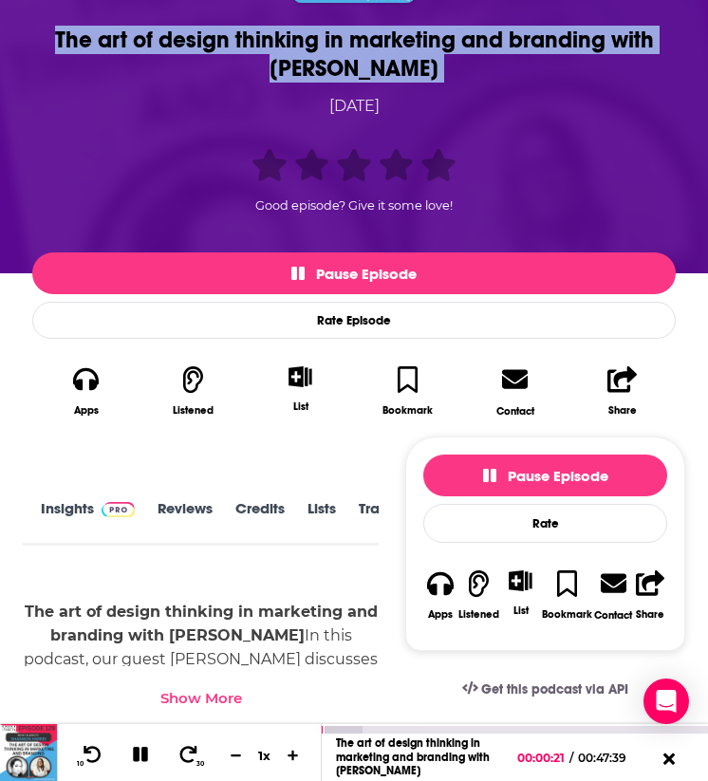
click at [141, 712] on icon at bounding box center [140, 753] width 15 height 15
click at [95, 506] on span at bounding box center [114, 508] width 41 height 18
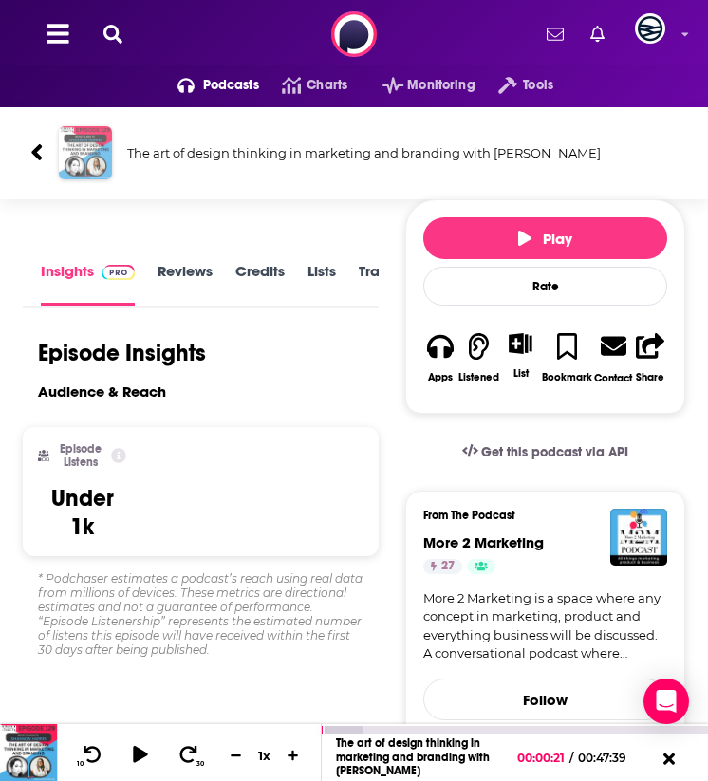
click at [72, 138] on img "The art of design thinking in marketing and branding with Shannon Harris" at bounding box center [85, 152] width 53 height 53
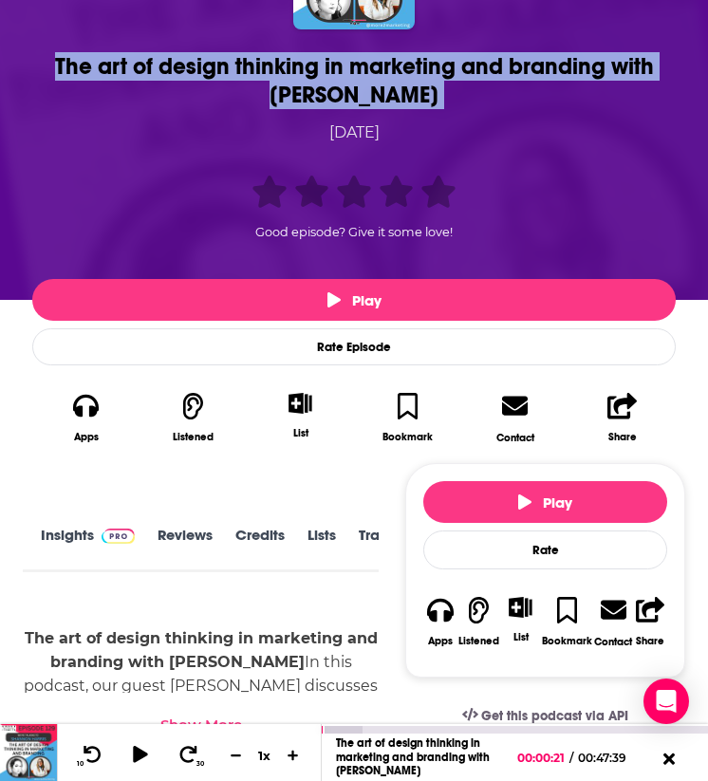
scroll to position [891, 0]
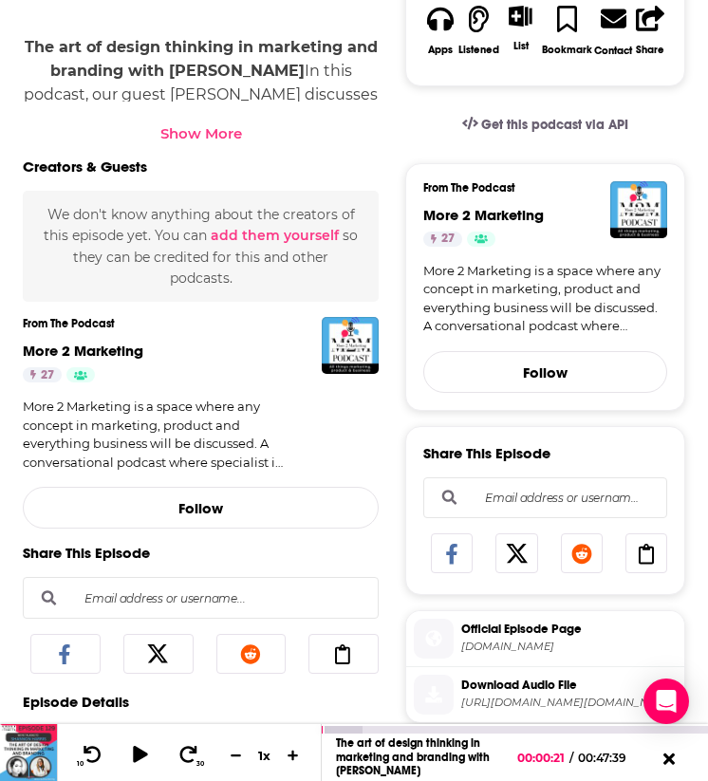
click at [177, 124] on div "Show More" at bounding box center [201, 133] width 82 height 18
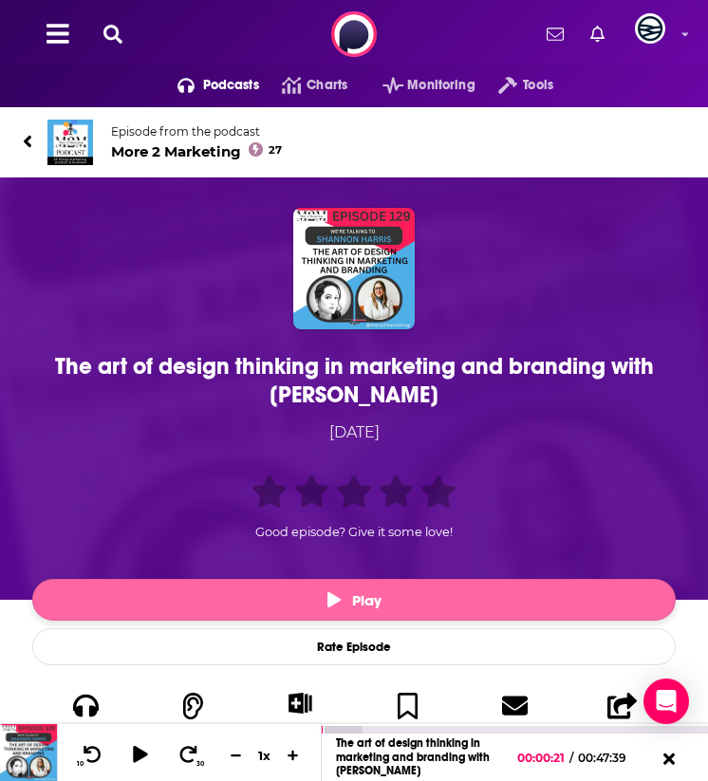
scroll to position [13, 0]
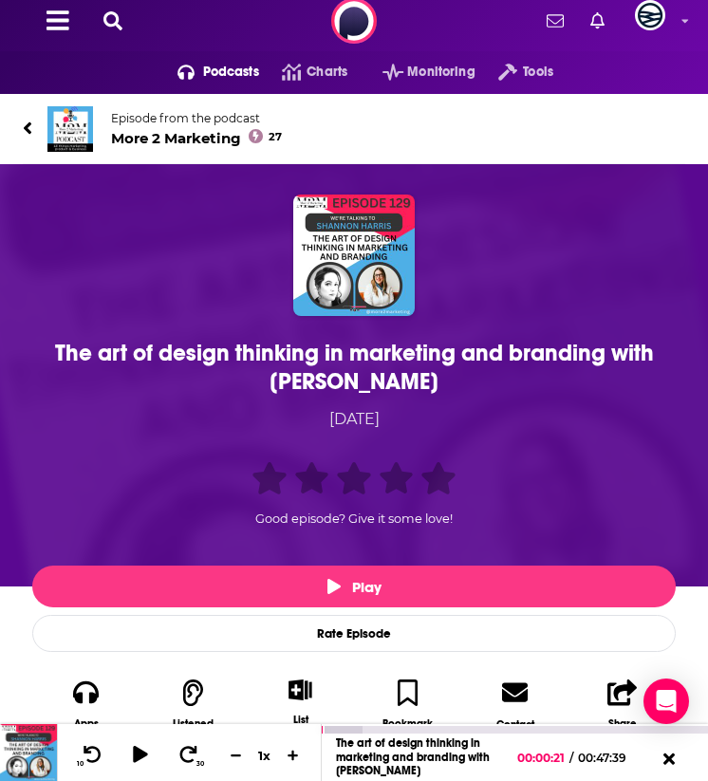
click at [224, 347] on div "The art of design thinking in marketing and branding with Shannon Harris" at bounding box center [354, 367] width 634 height 57
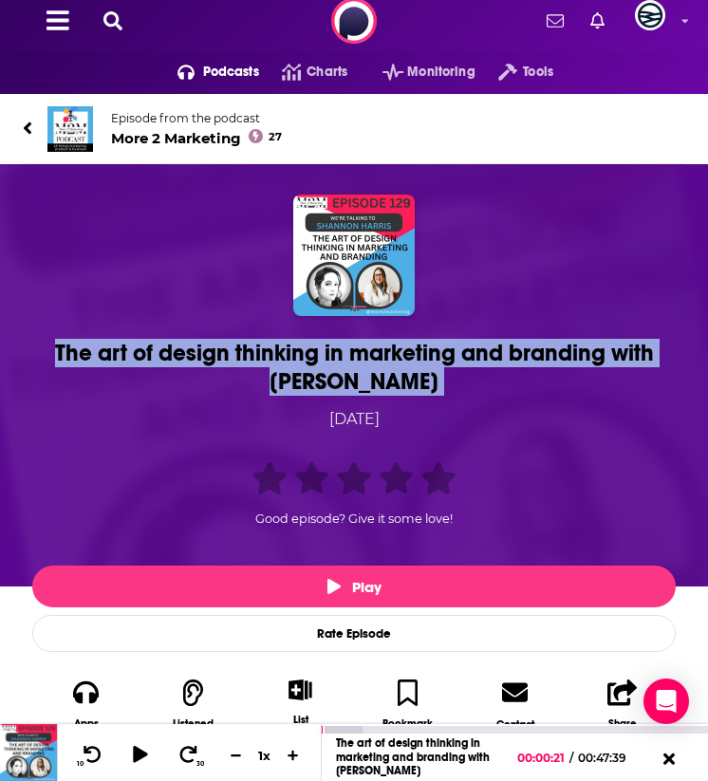
click at [224, 347] on div "The art of design thinking in marketing and branding with Shannon Harris" at bounding box center [354, 367] width 634 height 57
copy h1 "The art of design thinking in marketing and branding with Shannon Harris"
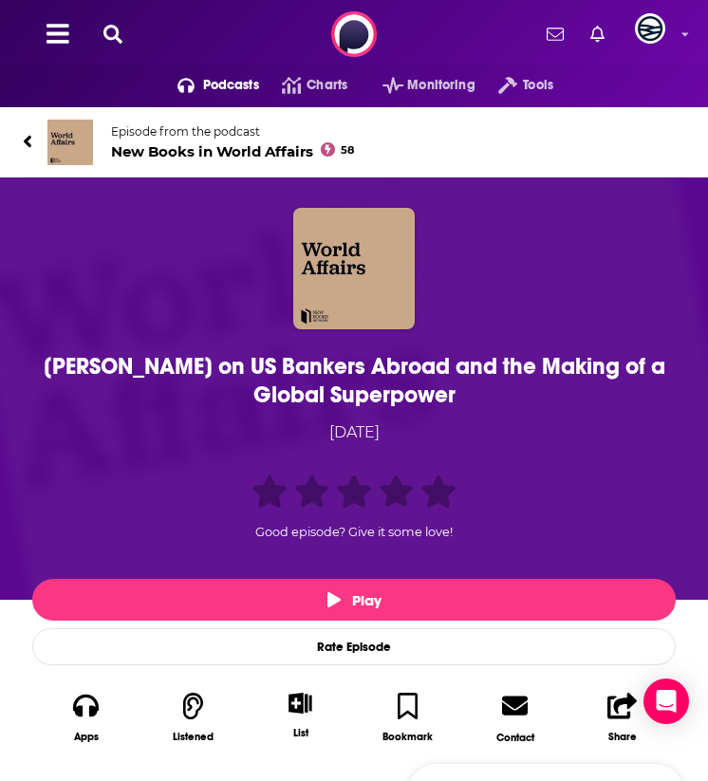
click at [60, 132] on img at bounding box center [70, 142] width 46 height 46
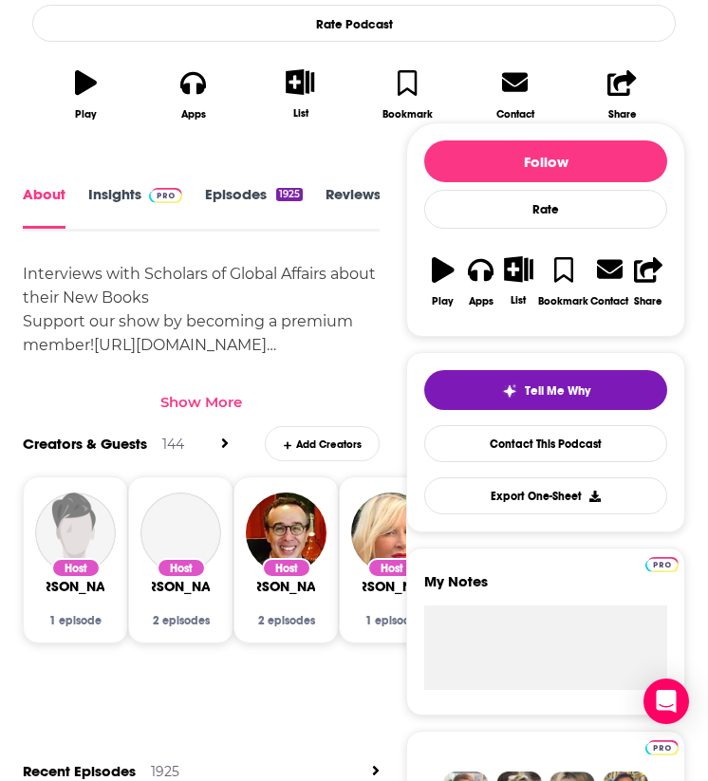
scroll to position [605, 0]
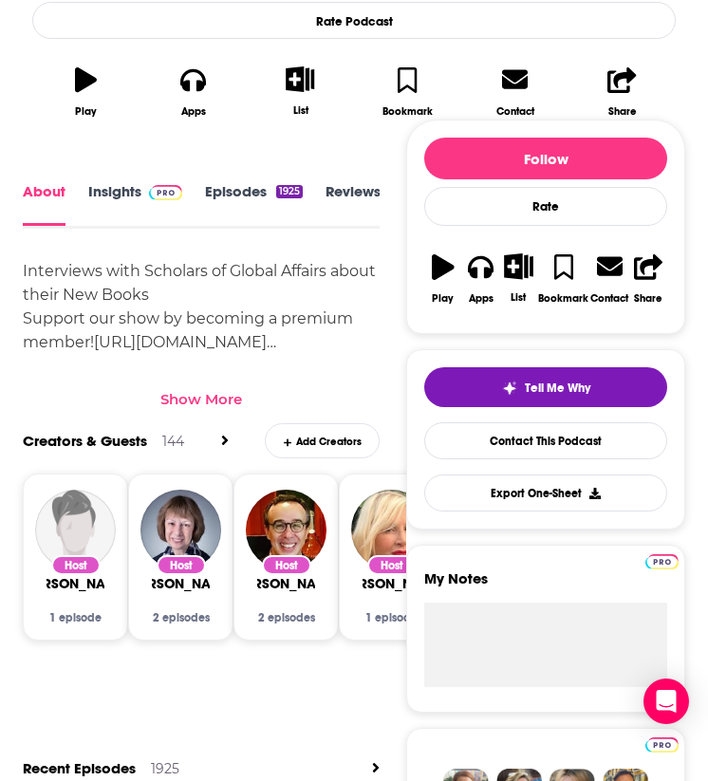
click at [129, 192] on link "Insights" at bounding box center [135, 204] width 94 height 42
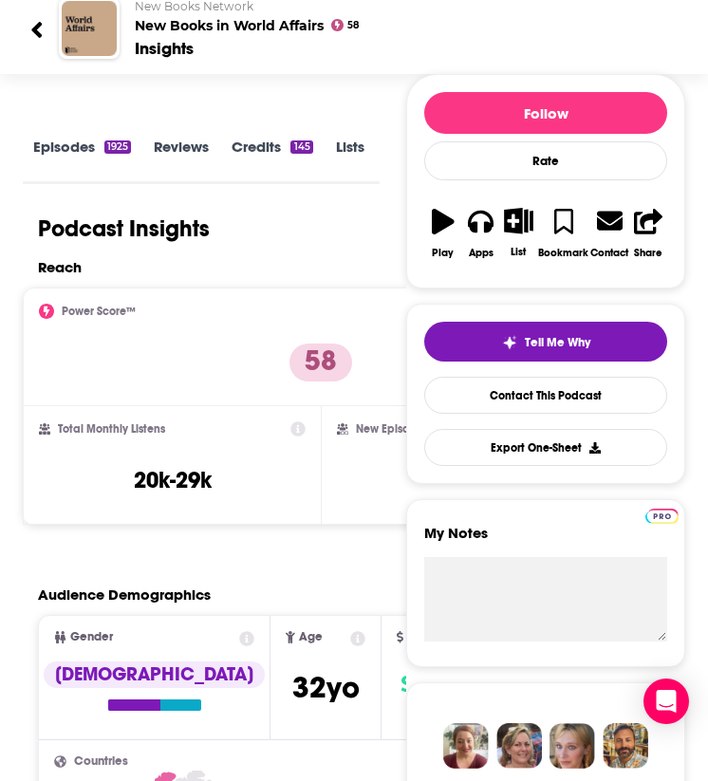
scroll to position [0, 124]
click at [132, 153] on link "Episodes 1925" at bounding box center [130, 159] width 98 height 43
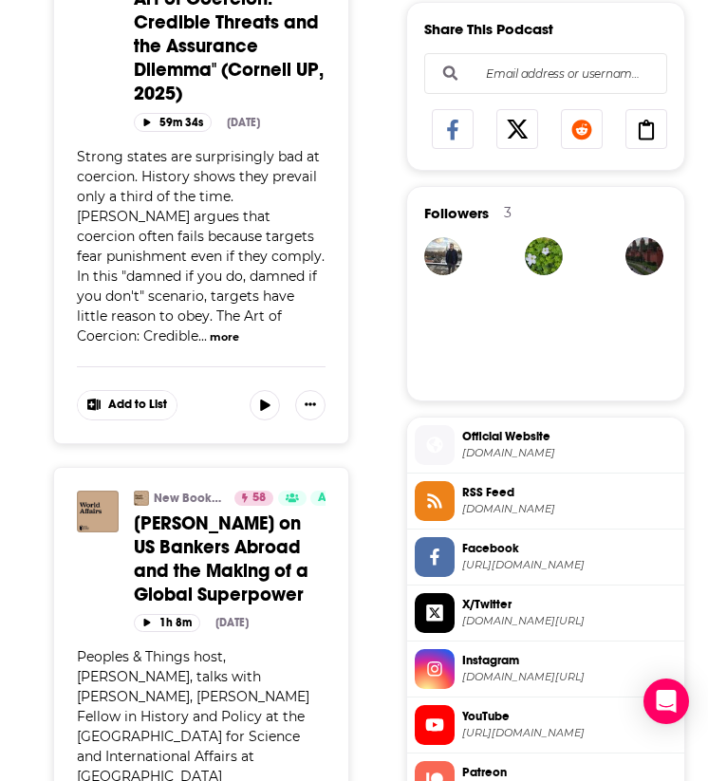
scroll to position [1051, 0]
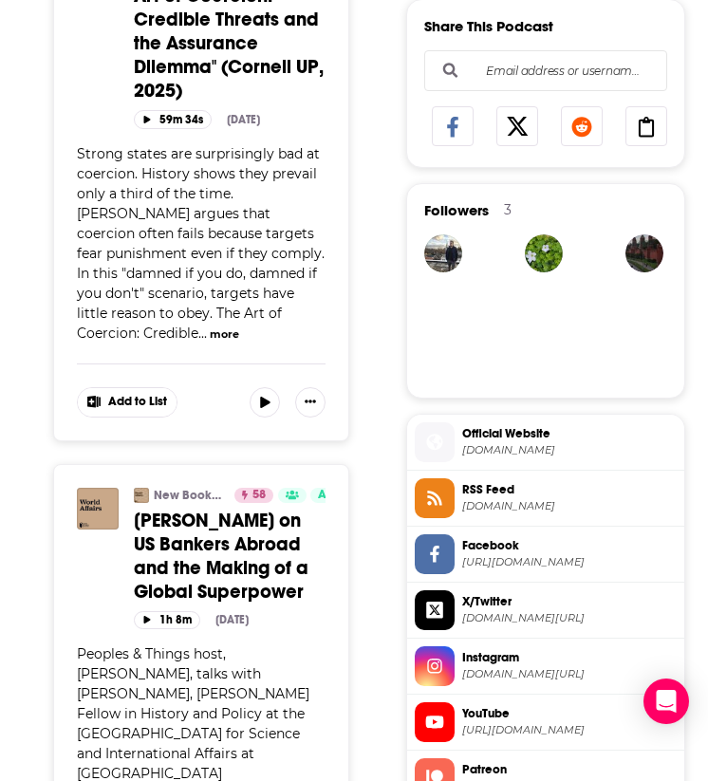
click at [172, 508] on span "[PERSON_NAME] on US Bankers Abroad and the Making of a Global Superpower" at bounding box center [221, 555] width 175 height 95
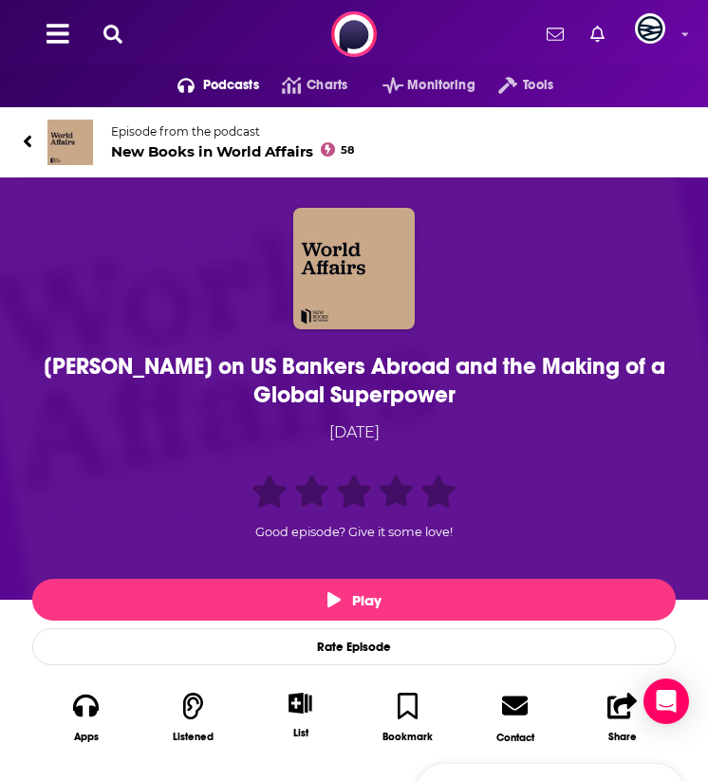
click at [198, 411] on div "Mary Bridges on US Bankers Abroad and the Making of a Global Superpower Monday,…" at bounding box center [354, 392] width 662 height 368
click at [198, 383] on div "[PERSON_NAME] on US Bankers Abroad and the Making of a Global Superpower" at bounding box center [354, 380] width 634 height 57
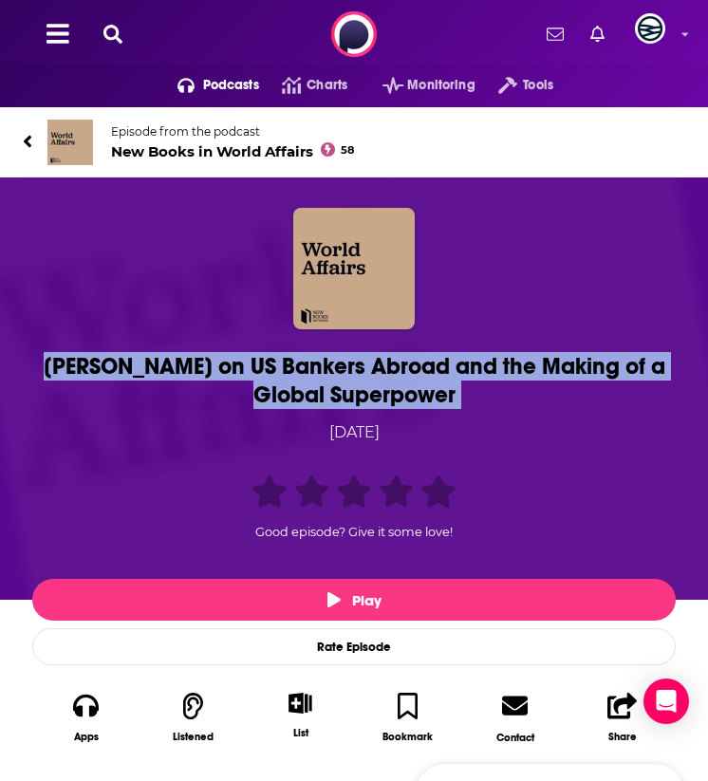
click at [198, 383] on div "[PERSON_NAME] on US Bankers Abroad and the Making of a Global Superpower" at bounding box center [354, 380] width 634 height 57
copy h1 "[PERSON_NAME] on US Bankers Abroad and the Making of a Global Superpower"
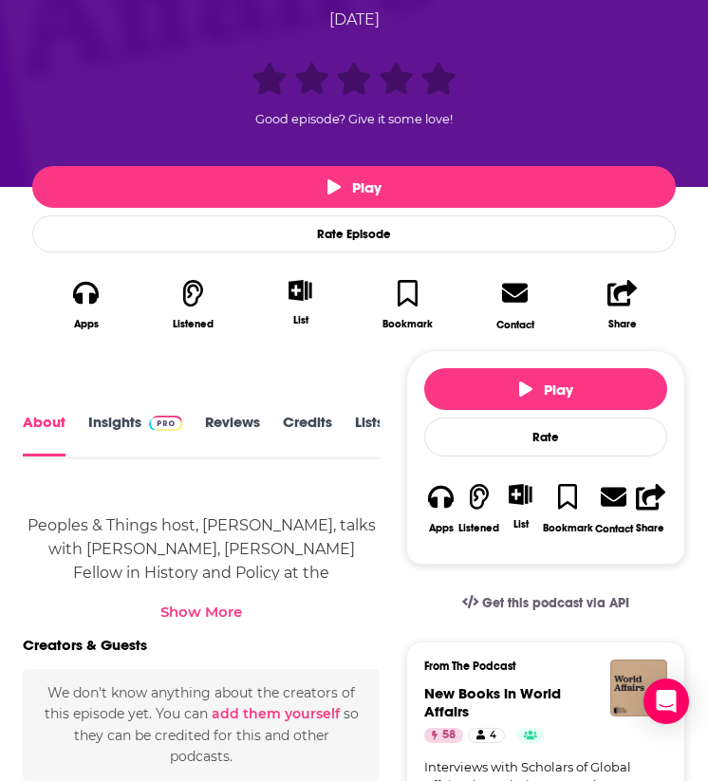
scroll to position [0, 123]
click at [303, 420] on link "Transcript" at bounding box center [322, 434] width 67 height 43
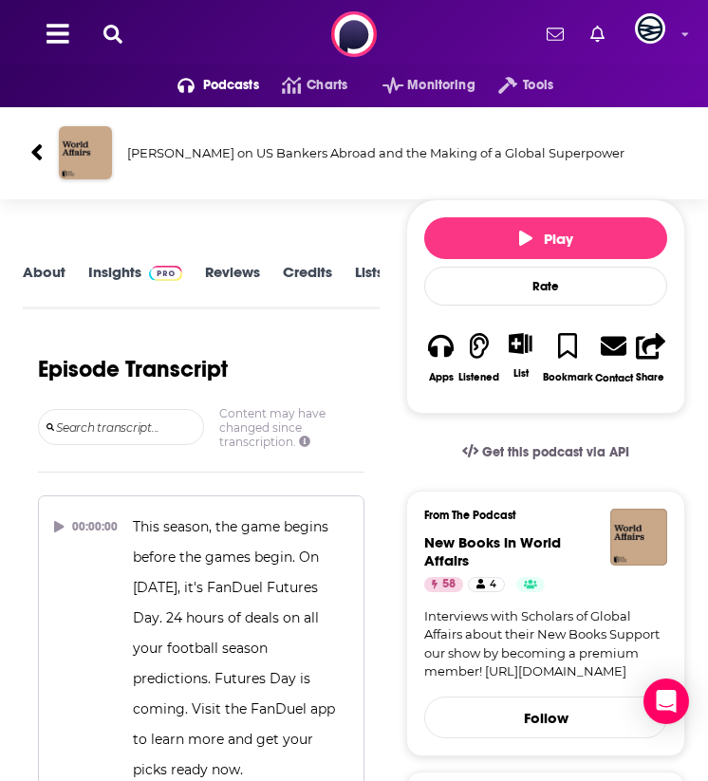
scroll to position [20392, 0]
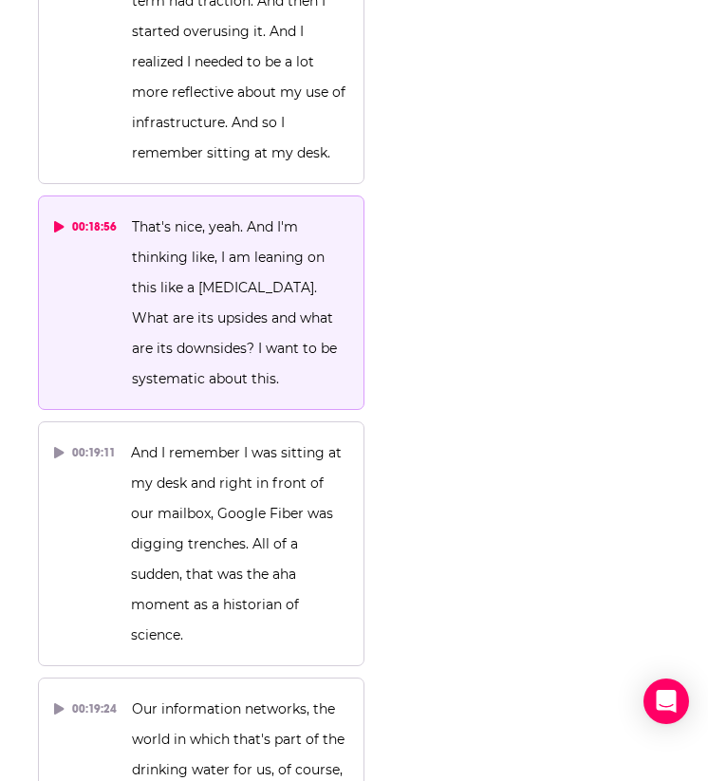
click at [145, 218] on span "That's nice, yeah. And I'm thinking like, I am leaning on this like a crutch. W…" at bounding box center [236, 302] width 209 height 169
click at [87, 211] on div "00:18:56" at bounding box center [85, 226] width 63 height 30
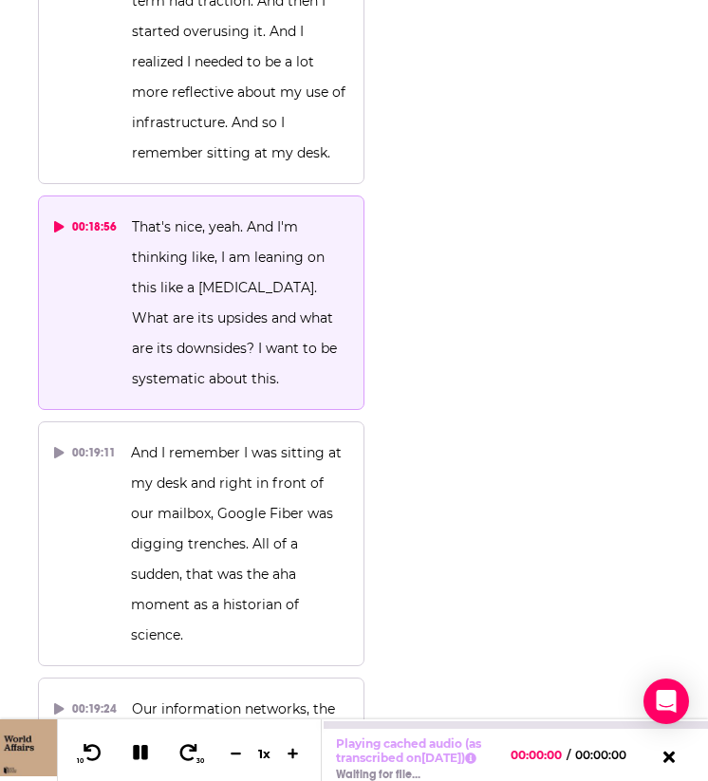
click at [59, 221] on icon at bounding box center [58, 226] width 9 height 11
click at [60, 221] on icon at bounding box center [58, 226] width 9 height 11
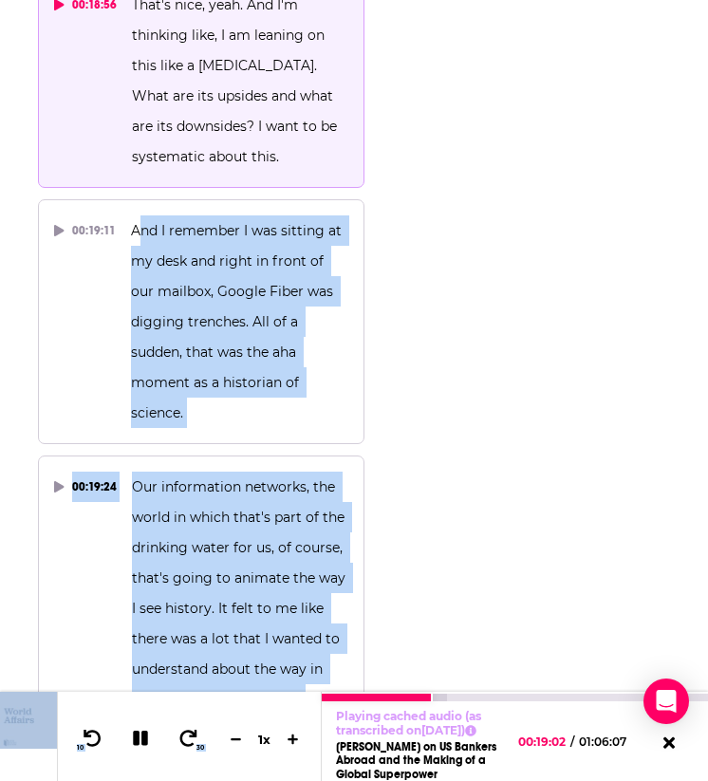
scroll to position [20735, 0]
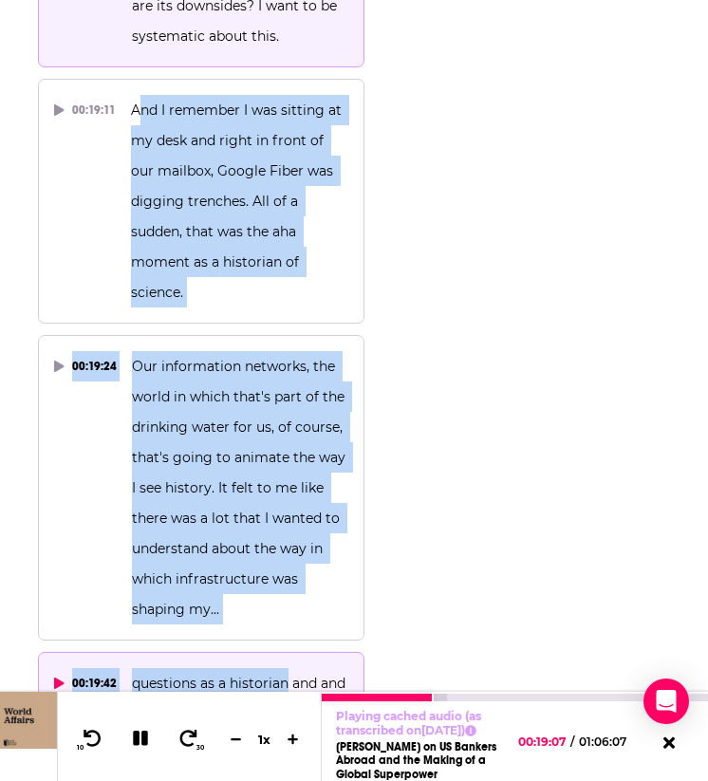
drag, startPoint x: 134, startPoint y: 321, endPoint x: 285, endPoint y: 561, distance: 283.4
copy div "nd I remember I was sitting at my desk and right in front of our mailbox, Googl…"
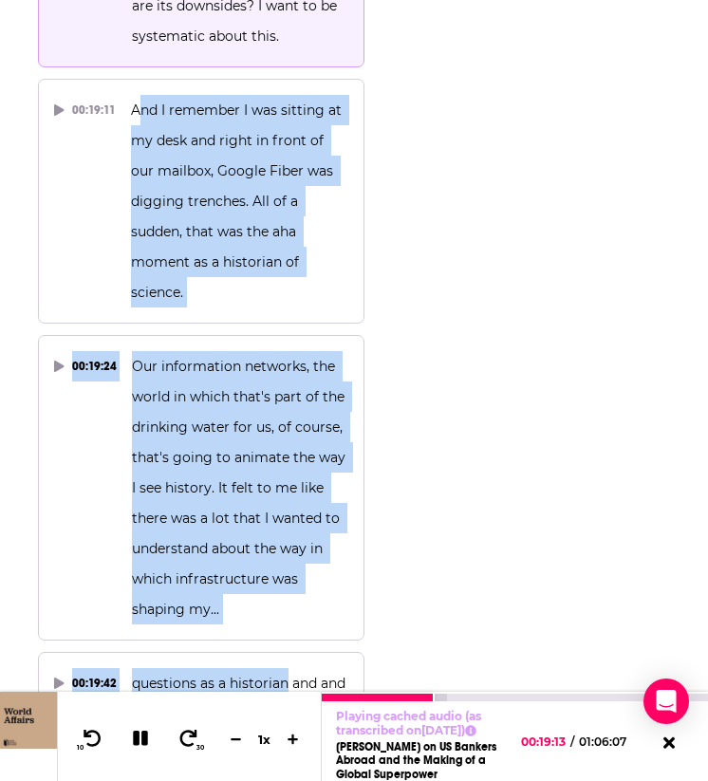
click at [132, 712] on icon at bounding box center [141, 737] width 22 height 17
click at [136, 712] on icon at bounding box center [140, 737] width 16 height 19
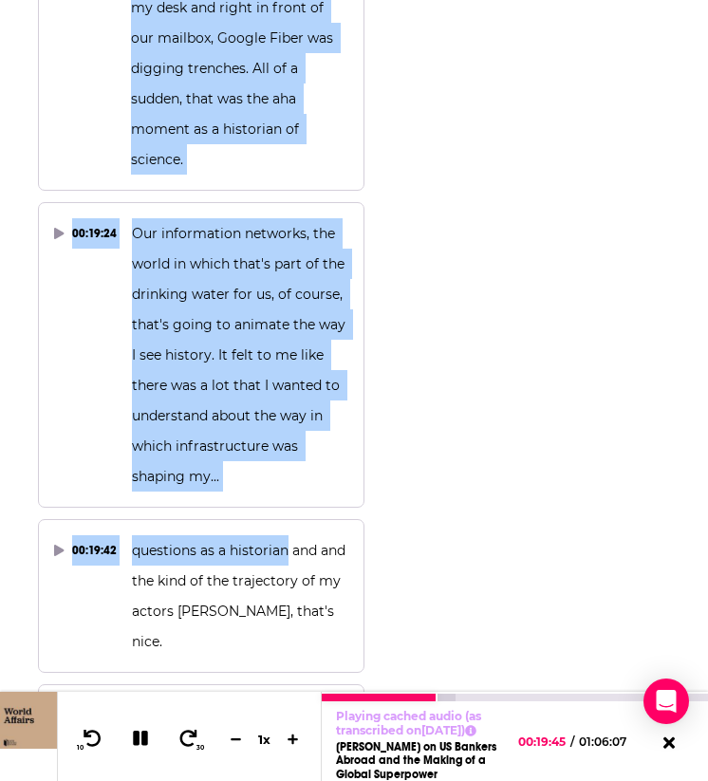
scroll to position [20869, 0]
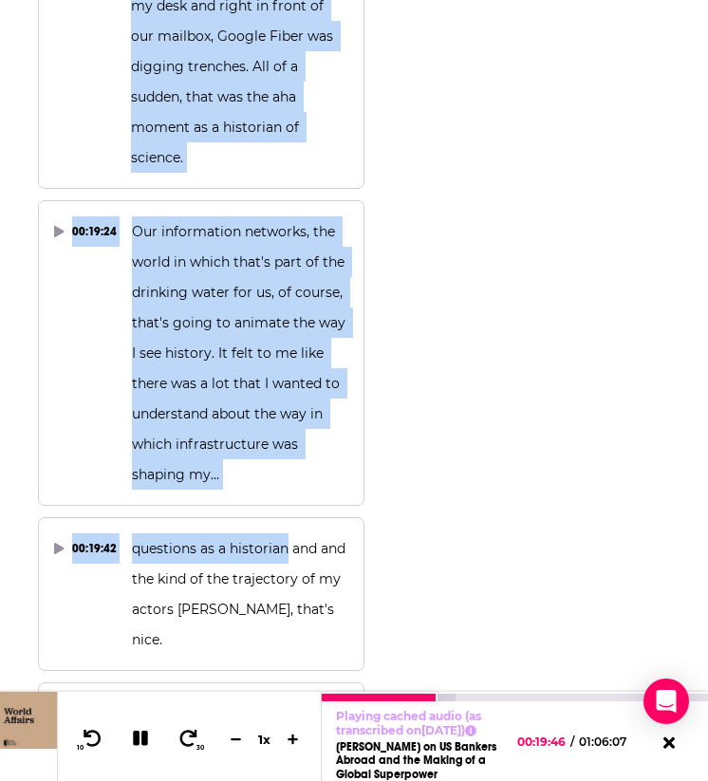
click at [148, 712] on icon at bounding box center [141, 737] width 22 height 17
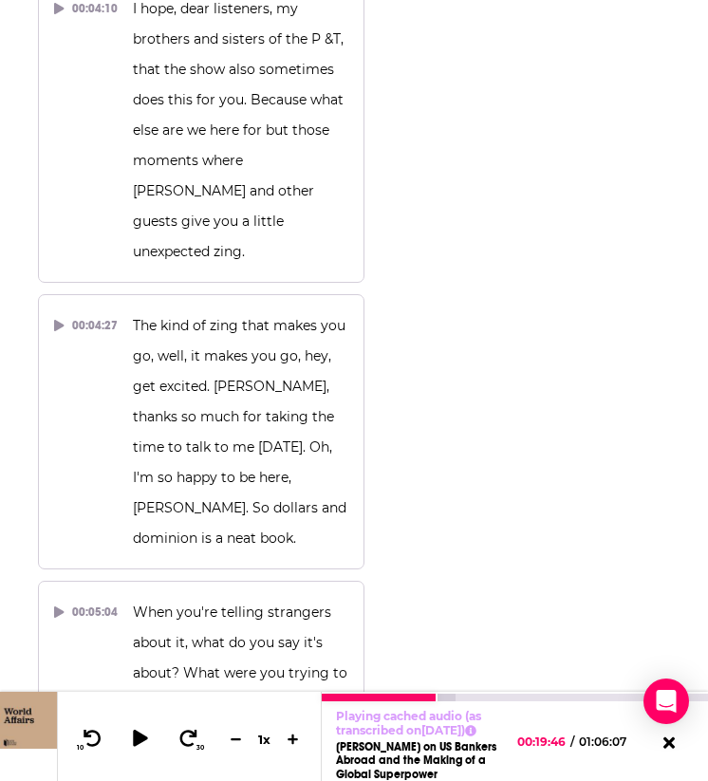
scroll to position [4934, 0]
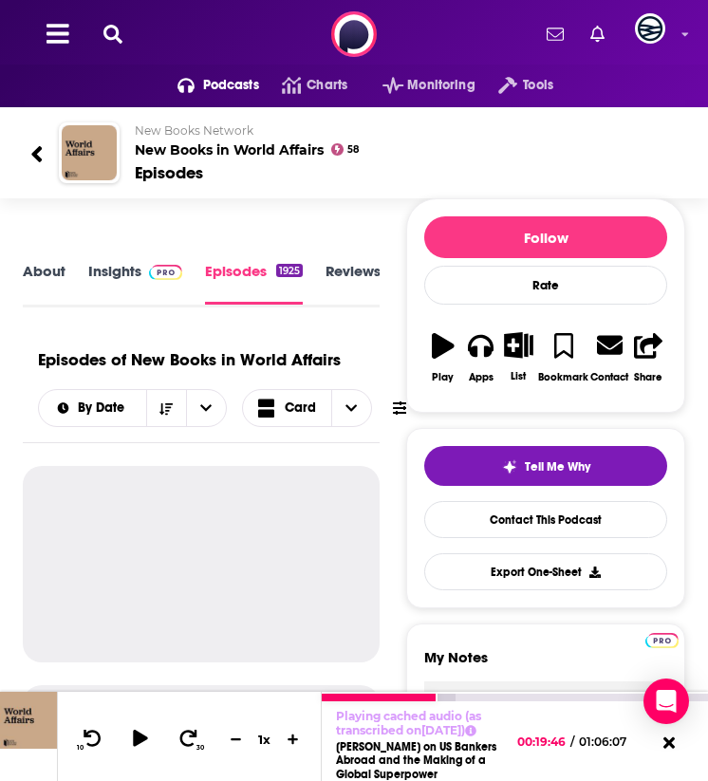
click at [40, 157] on icon at bounding box center [36, 154] width 13 height 26
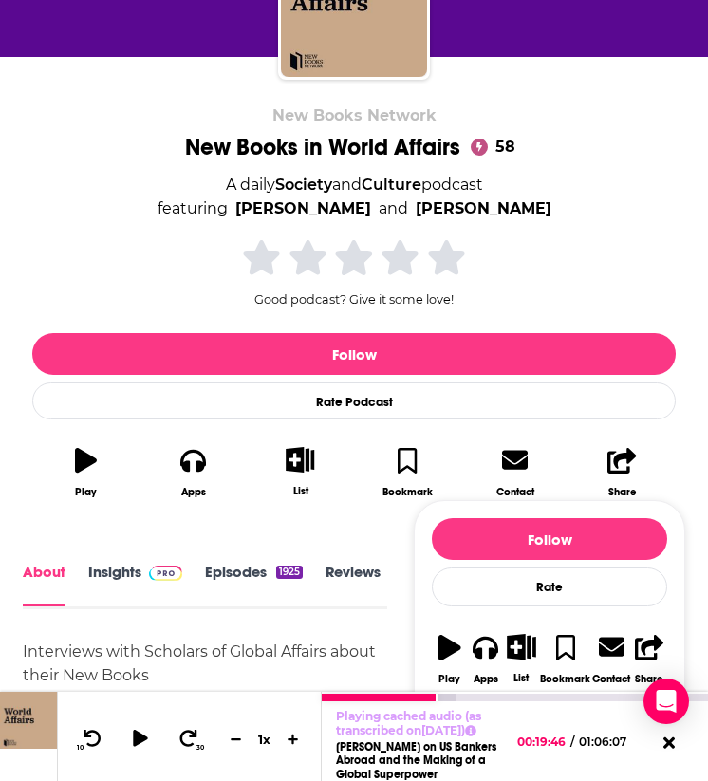
scroll to position [327, 0]
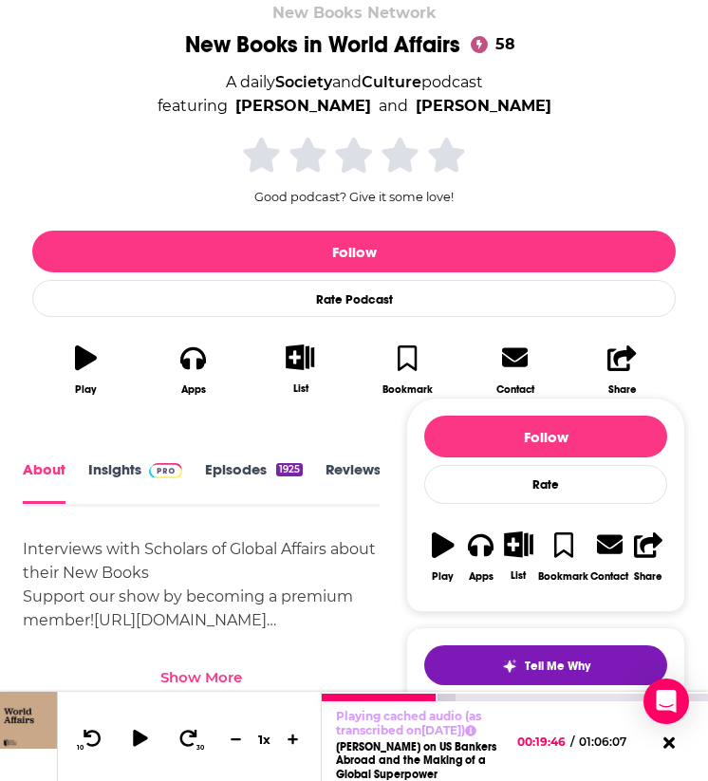
click at [150, 471] on img at bounding box center [165, 470] width 33 height 15
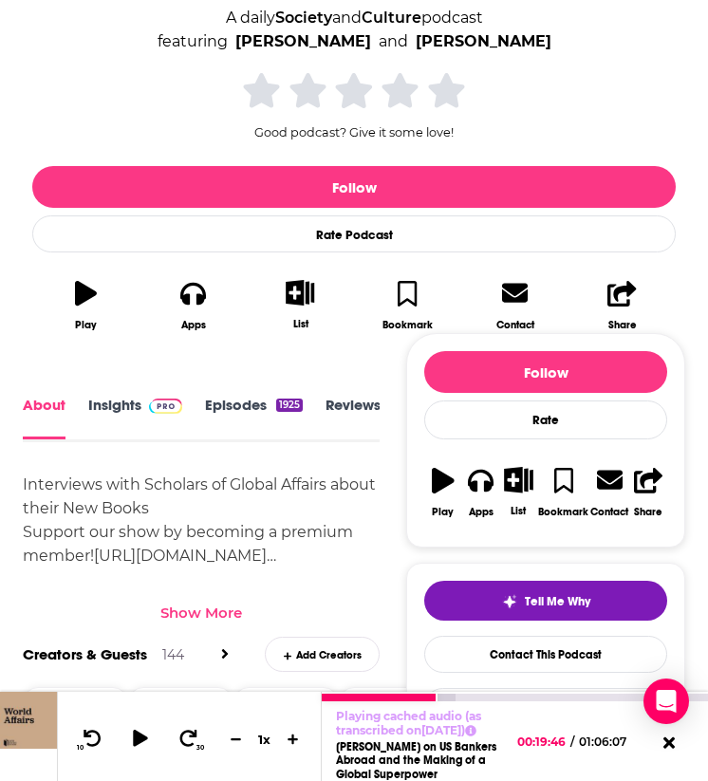
scroll to position [420, 0]
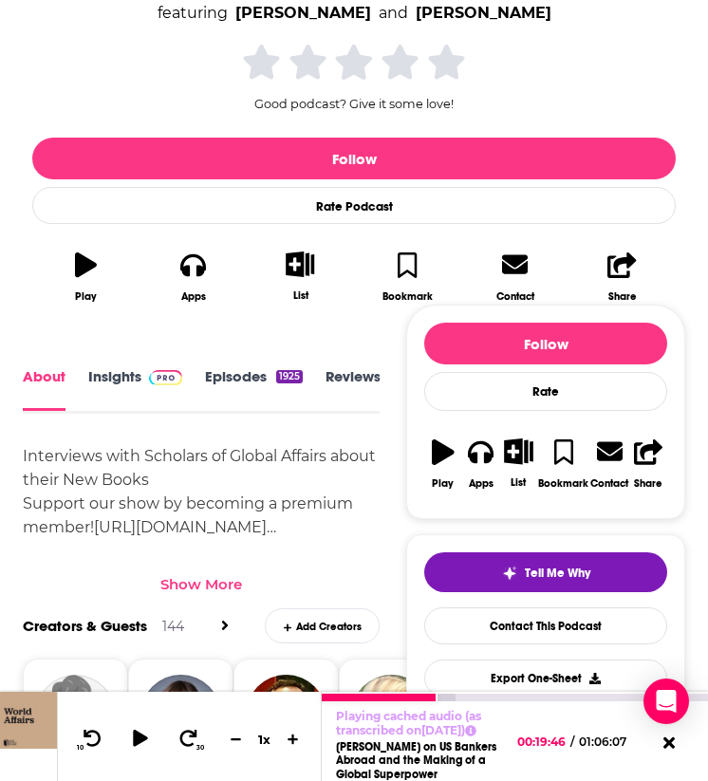
click at [159, 497] on div "Interviews with Scholars of Global Affairs about their New Books Support our sh…" at bounding box center [201, 491] width 357 height 95
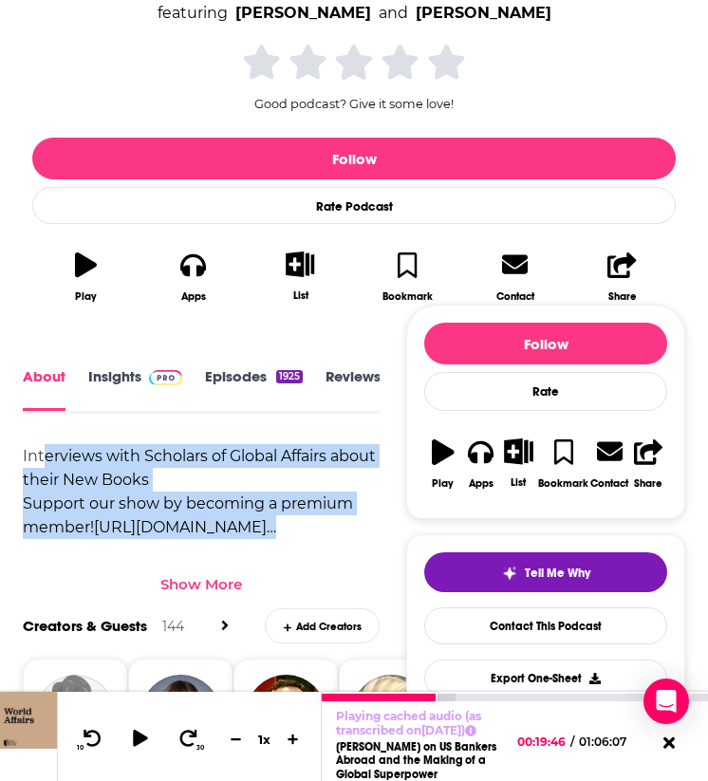
drag, startPoint x: 152, startPoint y: 548, endPoint x: 45, endPoint y: 454, distance: 142.5
click at [45, 454] on div "Interviews with Scholars of Global Affairs about their New Books Support our sh…" at bounding box center [201, 519] width 357 height 150
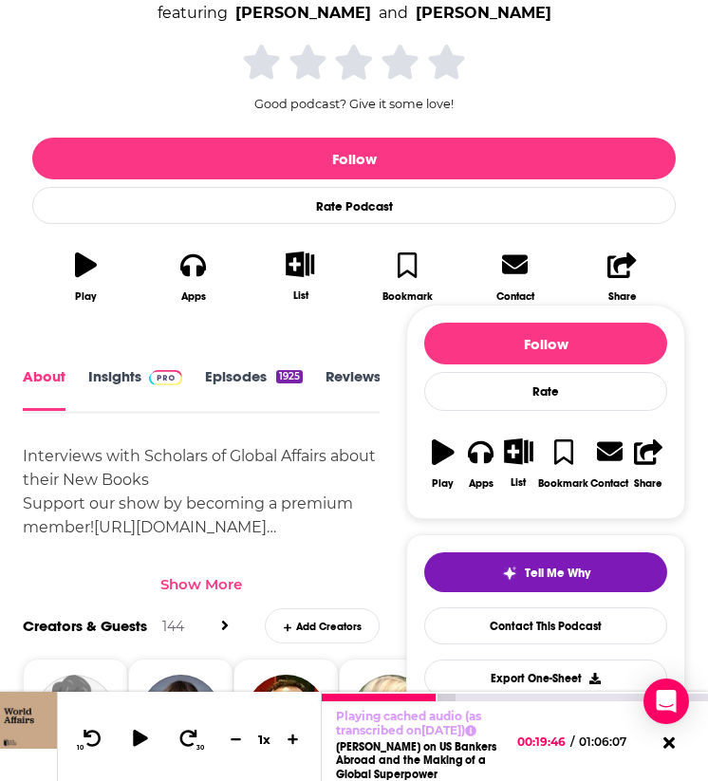
click at [210, 474] on div "Interviews with Scholars of Global Affairs about their New Books Support our sh…" at bounding box center [201, 491] width 357 height 95
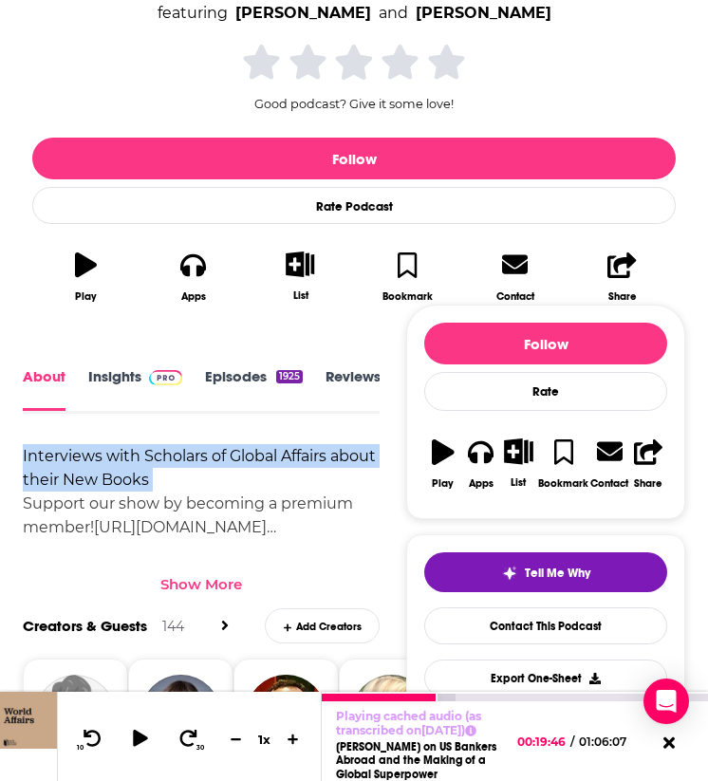
drag, startPoint x: 210, startPoint y: 474, endPoint x: 18, endPoint y: 446, distance: 193.7
copy div "Interviews with Scholars of Global Affairs about their New Books"
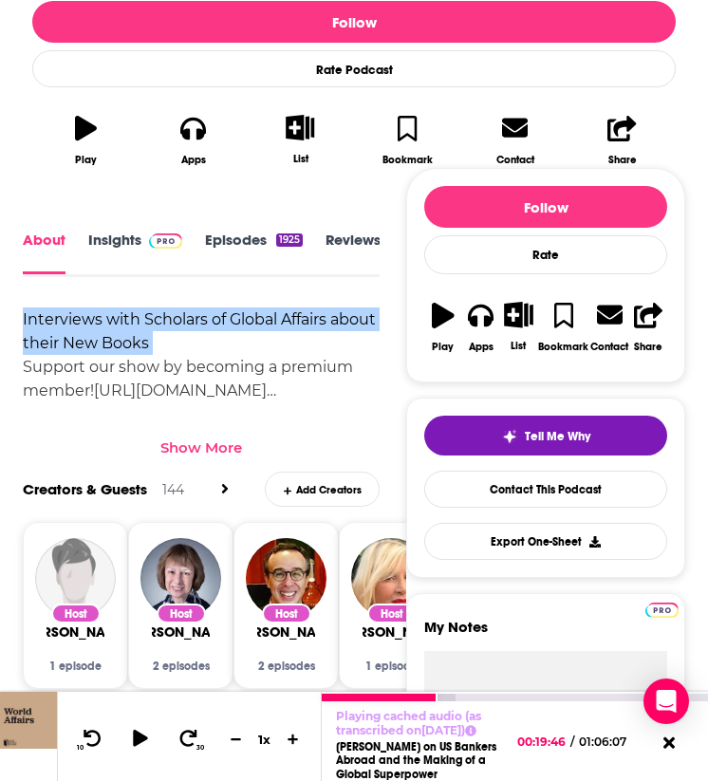
scroll to position [519, 0]
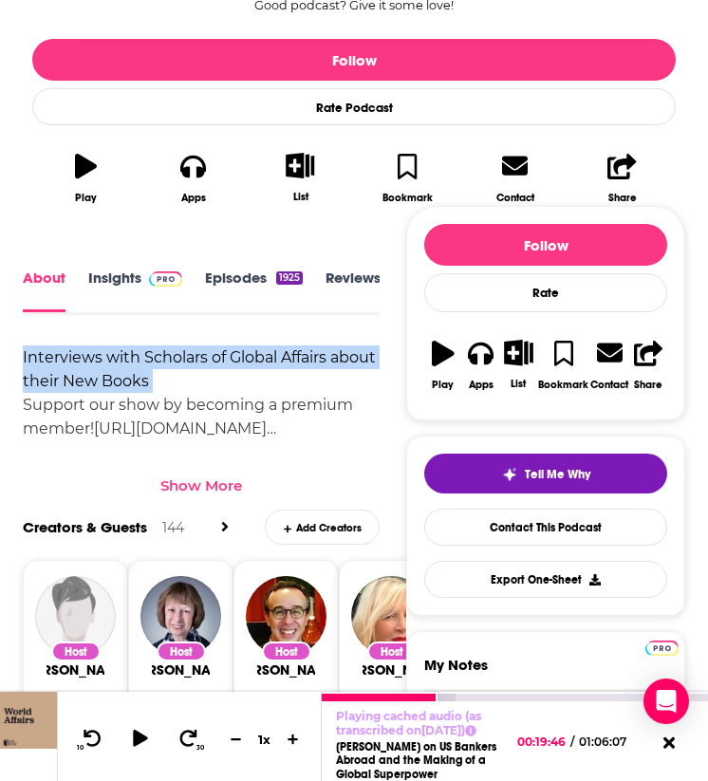
click at [130, 274] on link "Insights" at bounding box center [135, 290] width 94 height 42
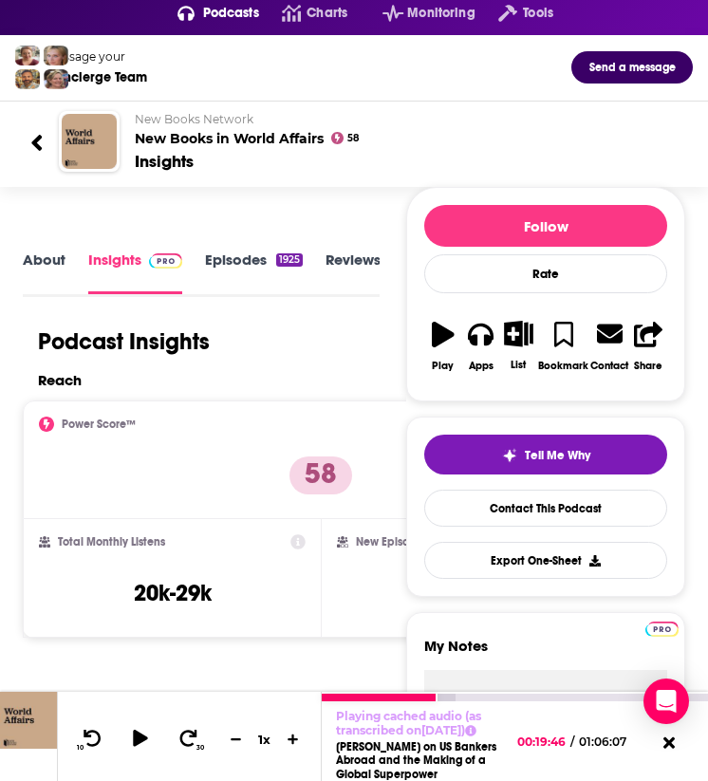
scroll to position [86, 0]
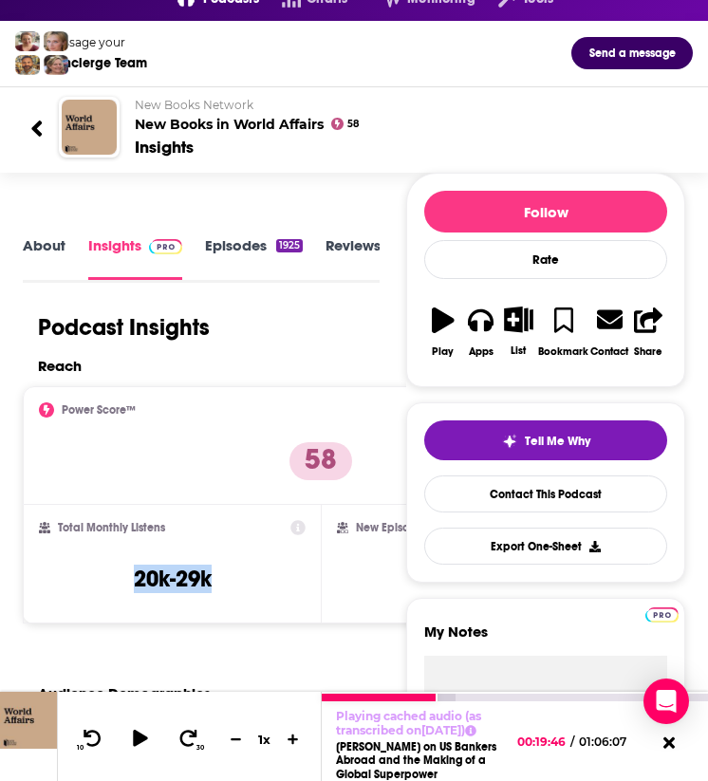
drag, startPoint x: 221, startPoint y: 567, endPoint x: 72, endPoint y: 569, distance: 148.9
click at [72, 568] on div "Total Monthly Listens 20k-29k" at bounding box center [172, 563] width 266 height 87
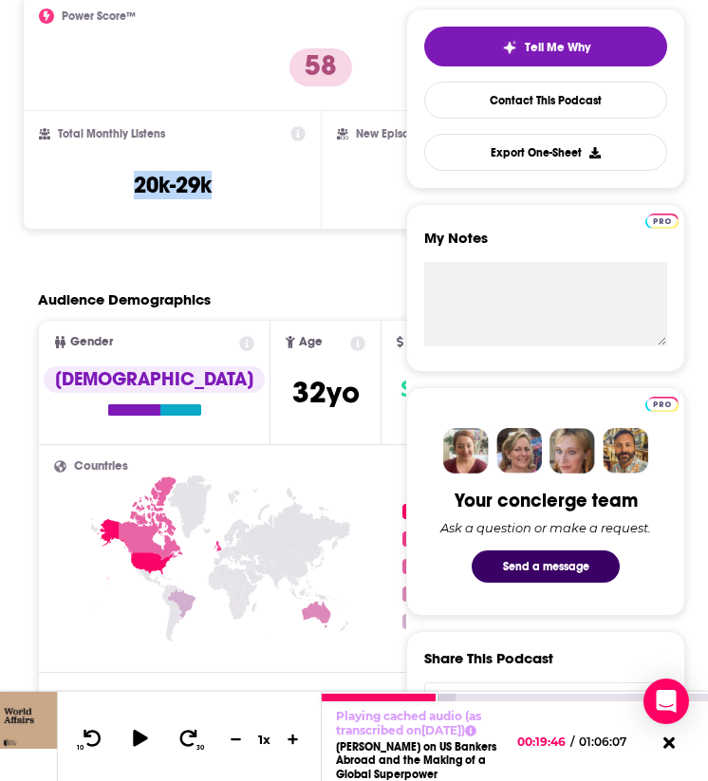
scroll to position [443, 0]
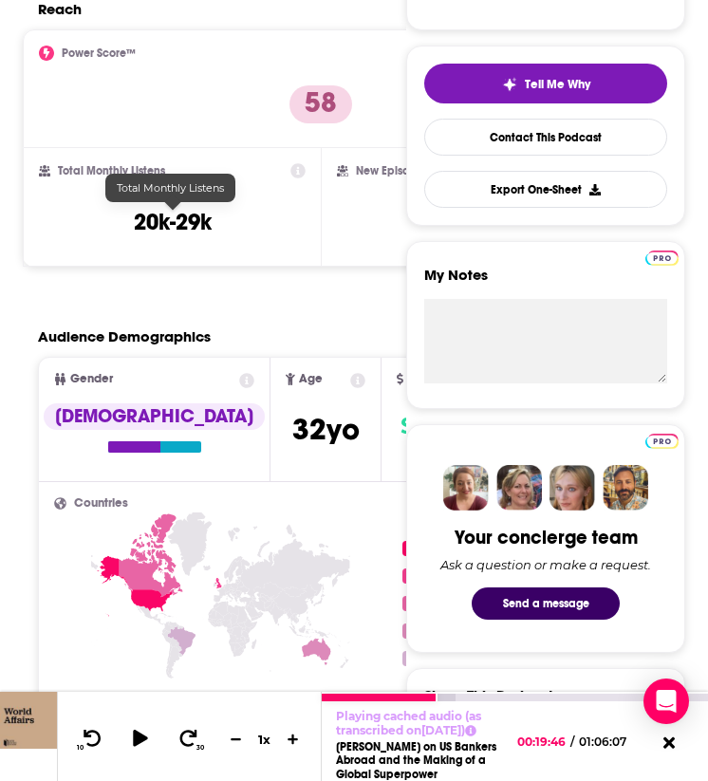
click at [156, 216] on h3 "20k-29k" at bounding box center [173, 222] width 78 height 28
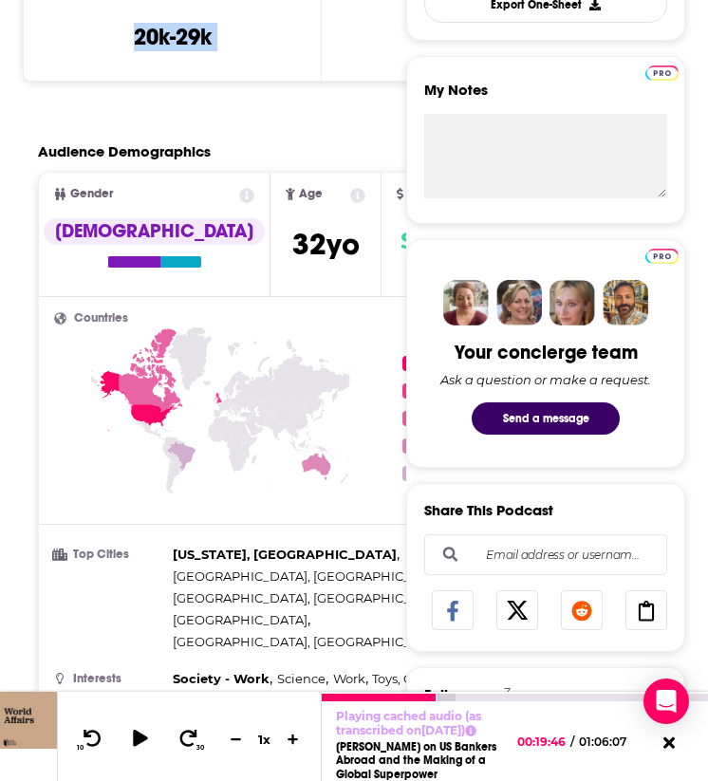
scroll to position [332, 0]
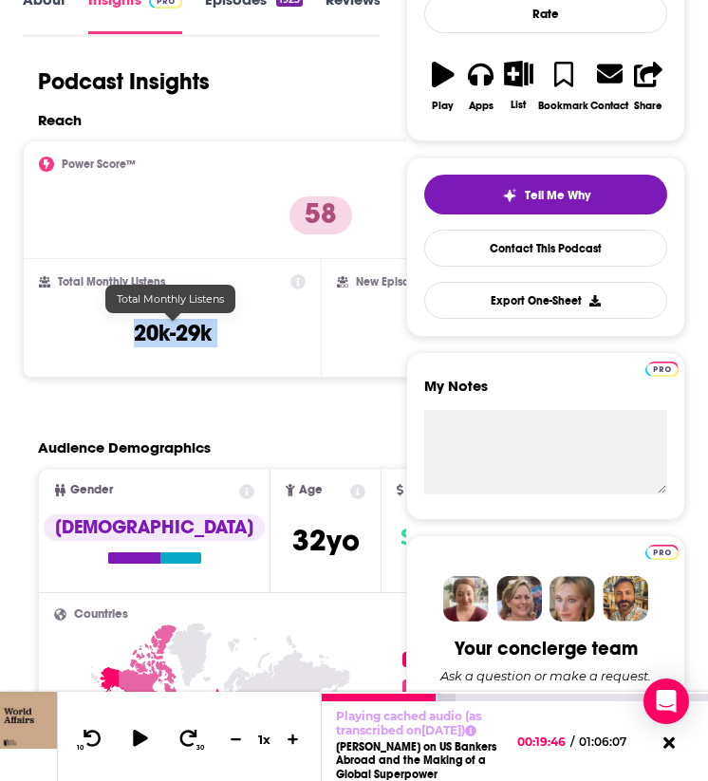
copy div "20k-29k"
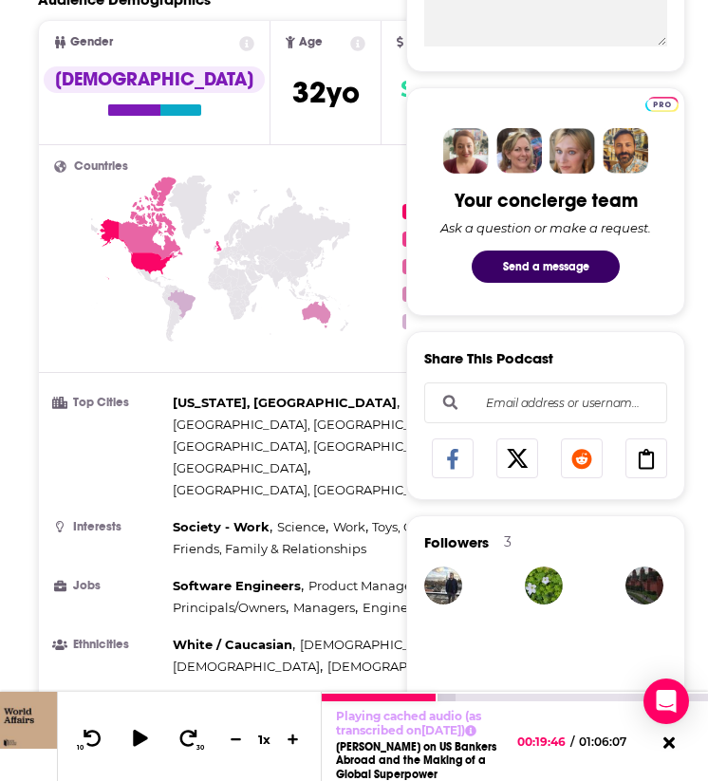
scroll to position [796, 0]
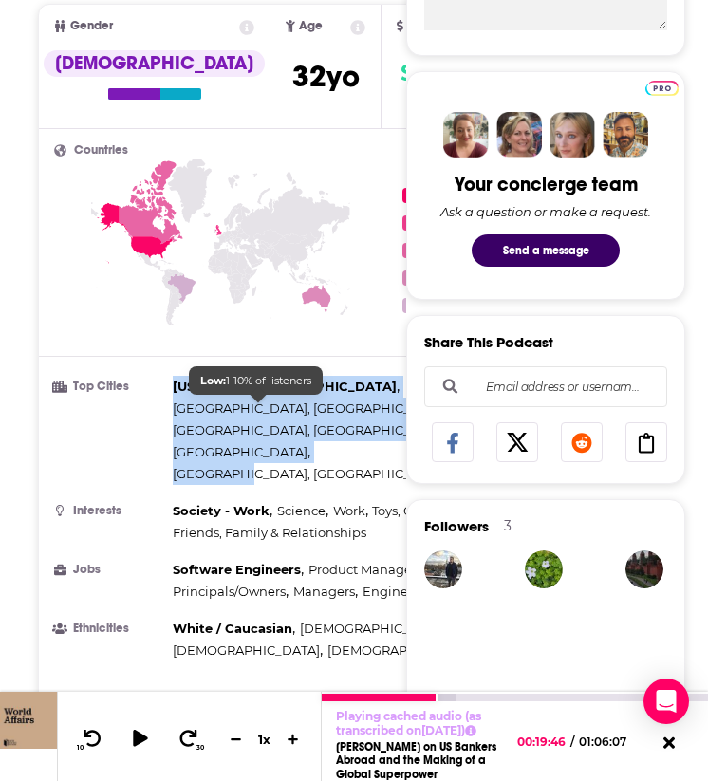
drag, startPoint x: 175, startPoint y: 379, endPoint x: 286, endPoint y: 409, distance: 114.8
click at [286, 409] on div "New York, NY , Nashville, TN , Chicago, IL , Washington, D. C. , London , Austi…" at bounding box center [375, 430] width 405 height 109
copy div "New York, NY , Nashville, TN , Chicago, IL , Washington, D. C. , London , Austi…"
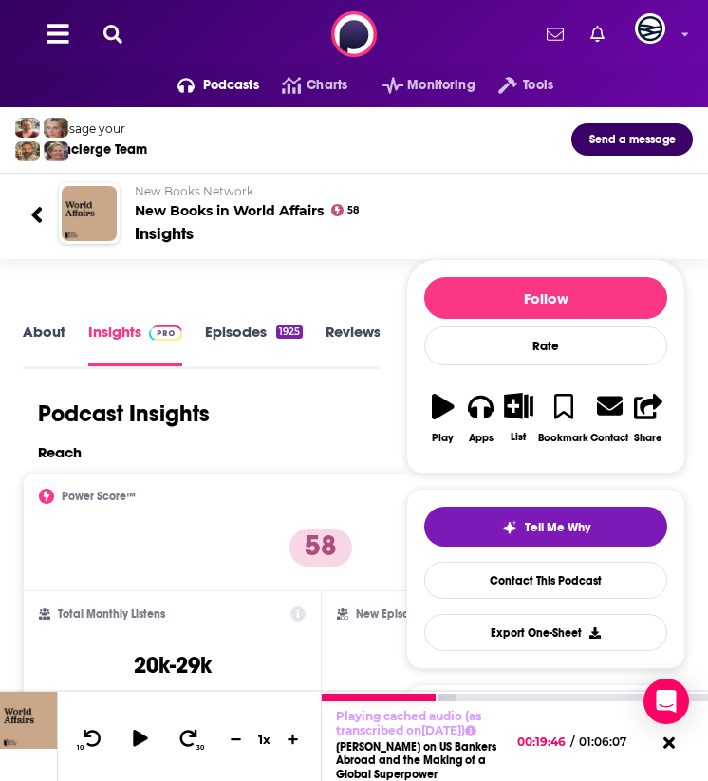
scroll to position [3, 0]
click at [229, 402] on div "Podcast Insights" at bounding box center [193, 413] width 341 height 28
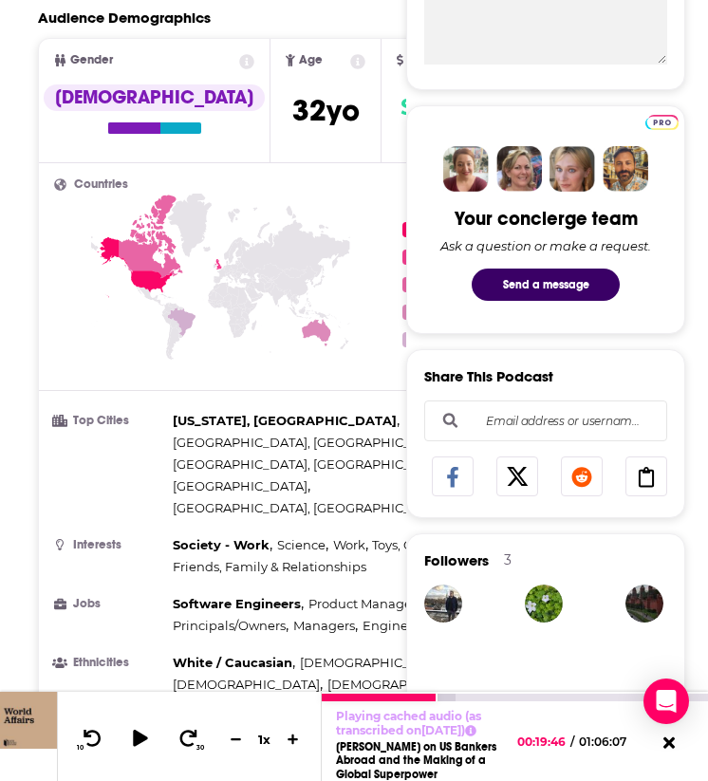
scroll to position [2589, 0]
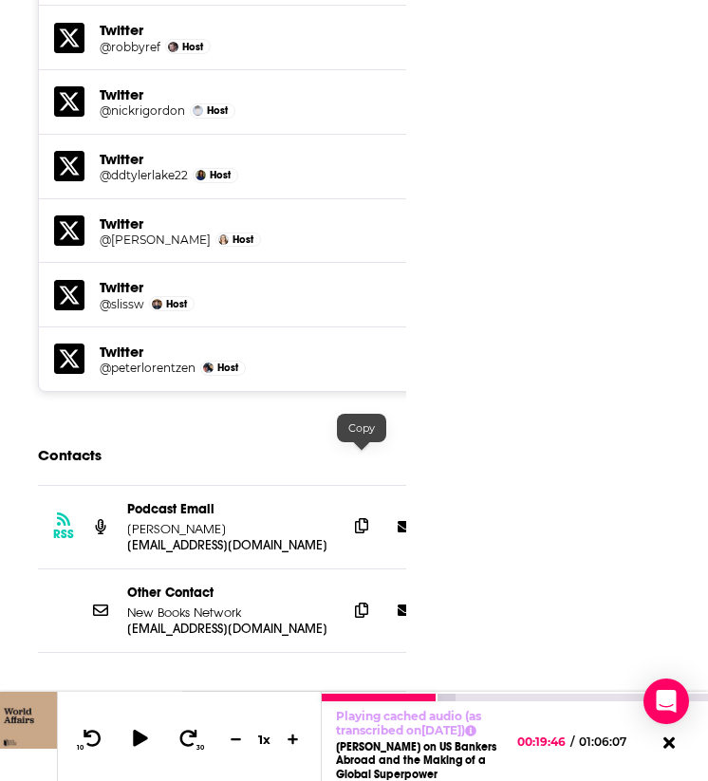
click at [355, 518] on icon at bounding box center [361, 525] width 13 height 15
click at [358, 518] on icon at bounding box center [361, 525] width 13 height 15
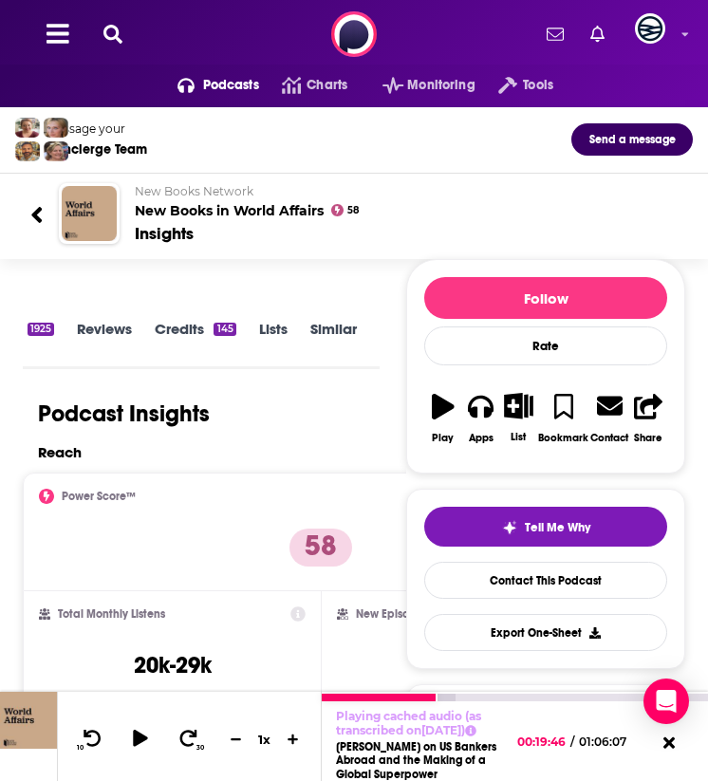
scroll to position [0, 253]
click at [191, 223] on div "Insights" at bounding box center [164, 233] width 59 height 21
click at [36, 211] on icon at bounding box center [36, 215] width 10 height 16
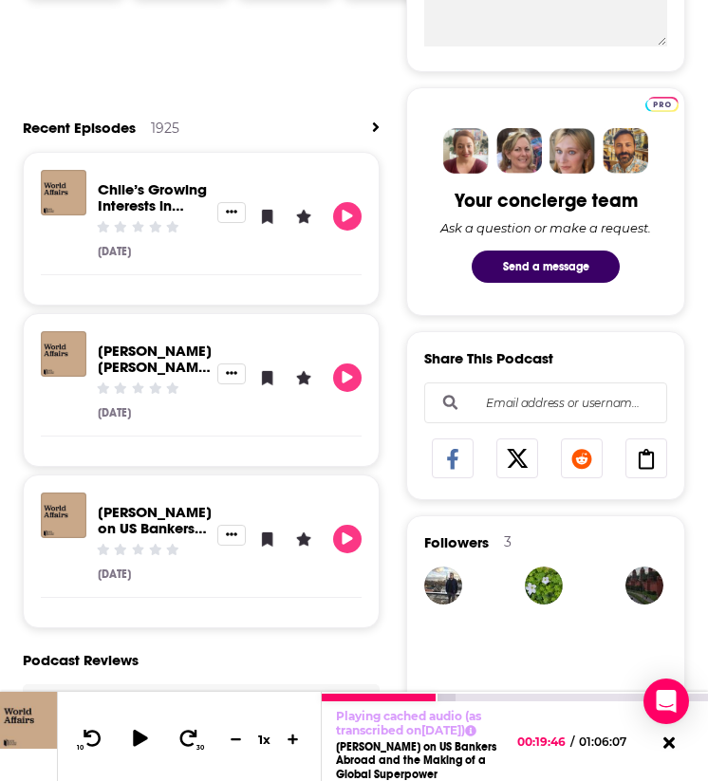
scroll to position [1269, 0]
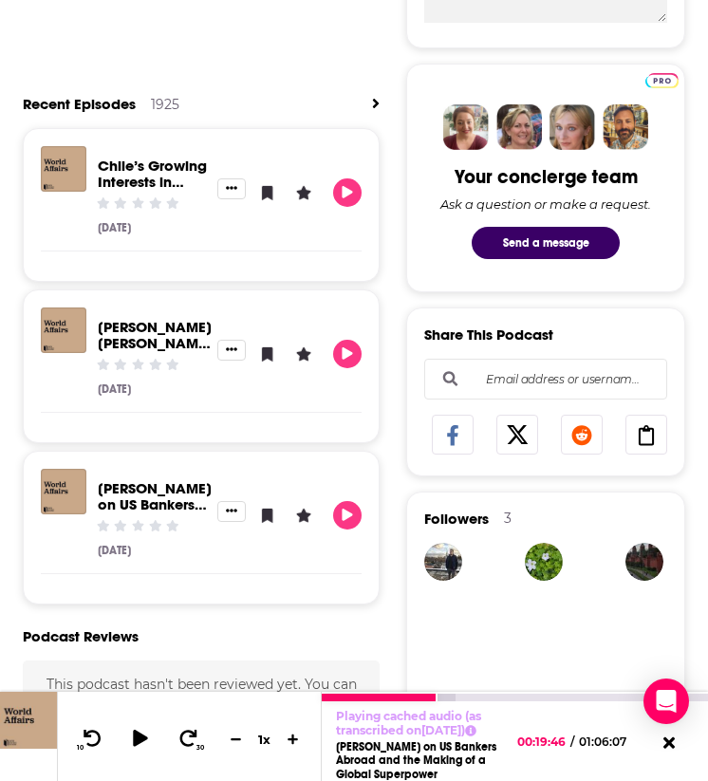
click at [161, 501] on link "[PERSON_NAME] on US Bankers Abroad and the Making of a Global Superpower" at bounding box center [155, 528] width 114 height 99
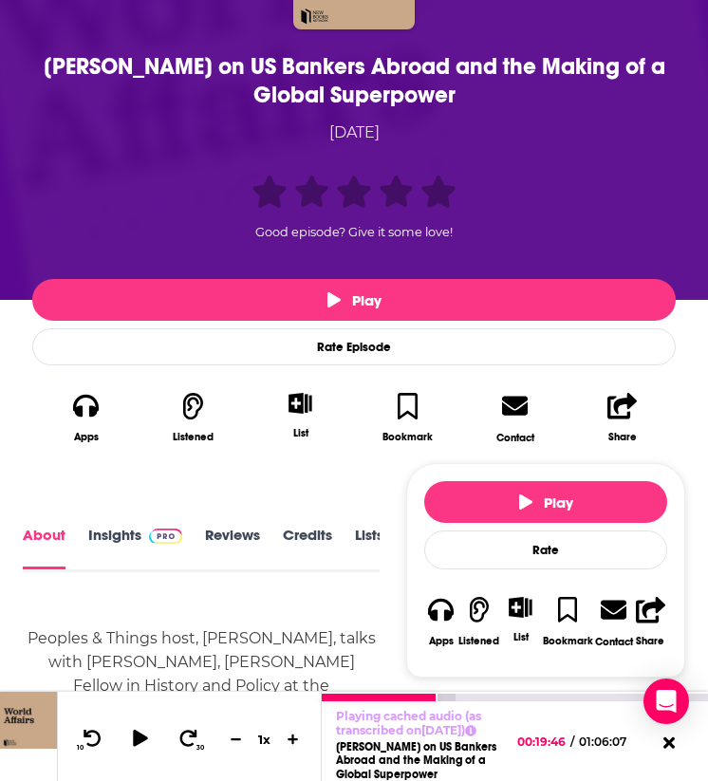
scroll to position [0, 123]
click at [326, 529] on link "Transcript" at bounding box center [322, 547] width 67 height 43
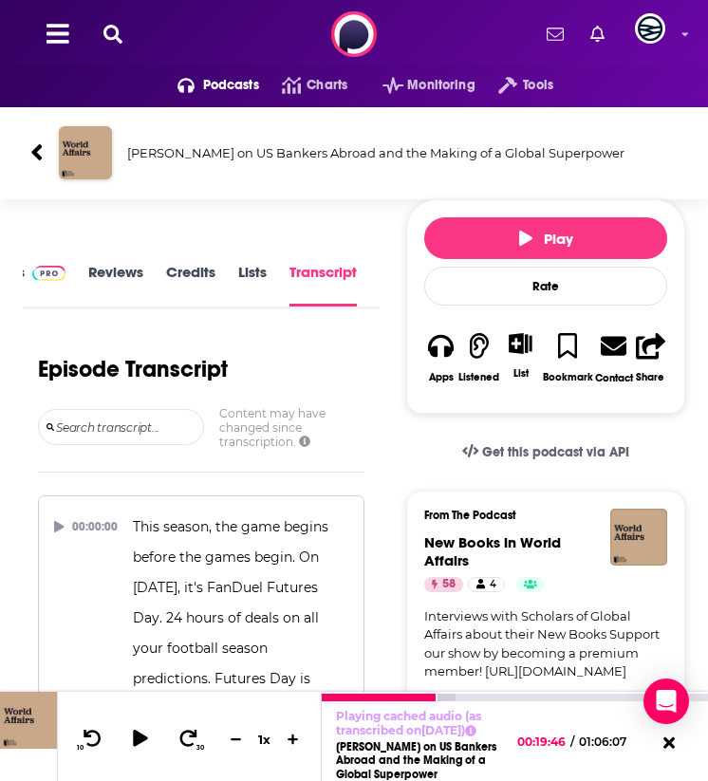
scroll to position [20392, 0]
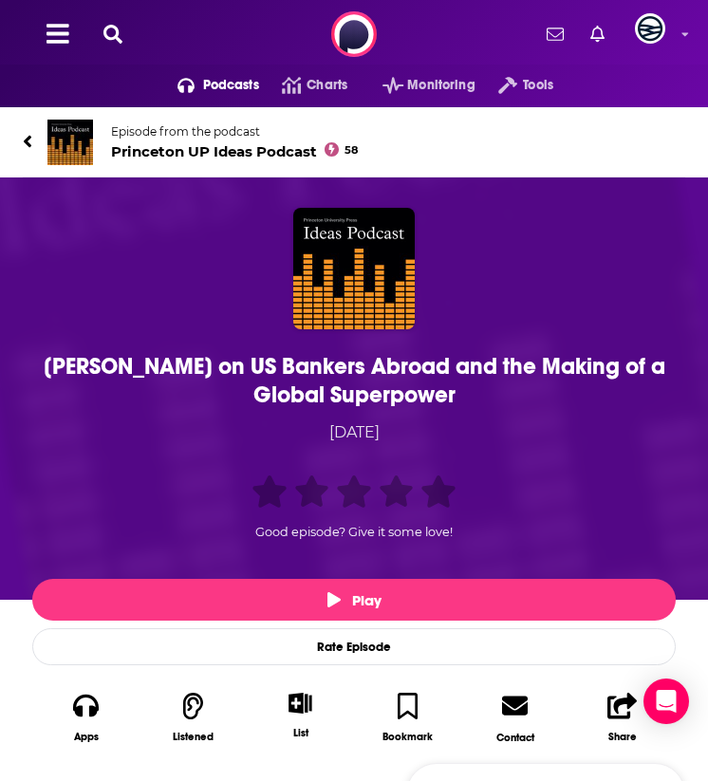
click at [48, 154] on img at bounding box center [70, 142] width 46 height 46
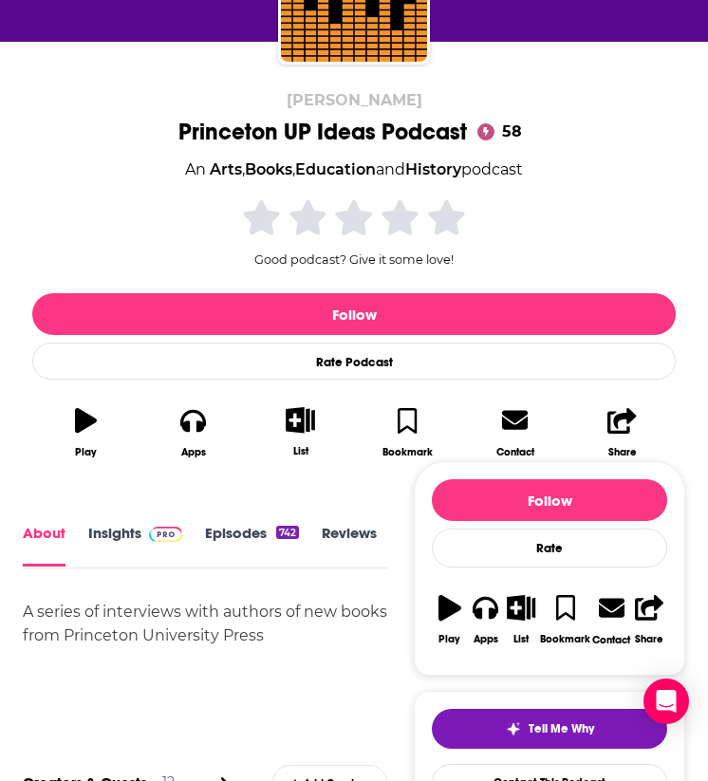
scroll to position [263, 0]
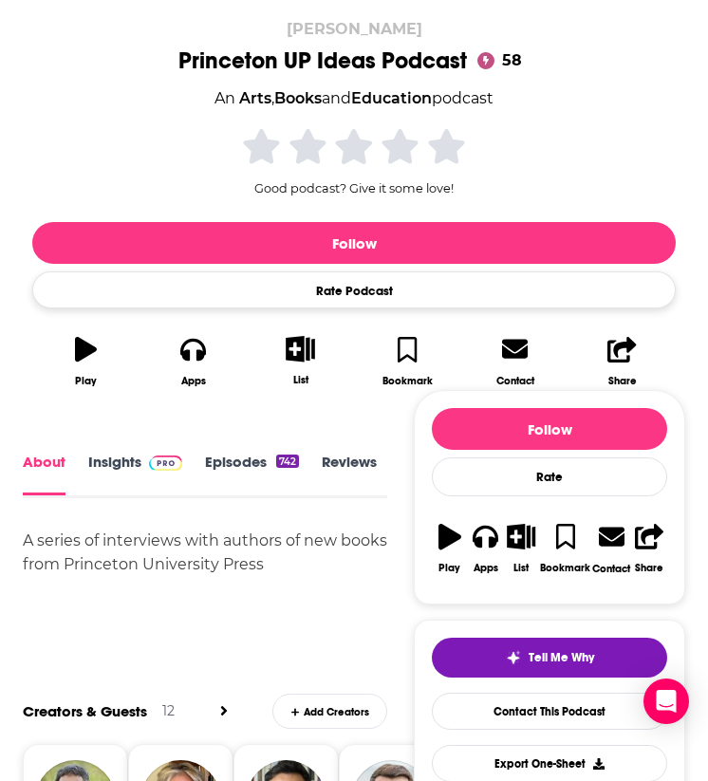
scroll to position [343, 0]
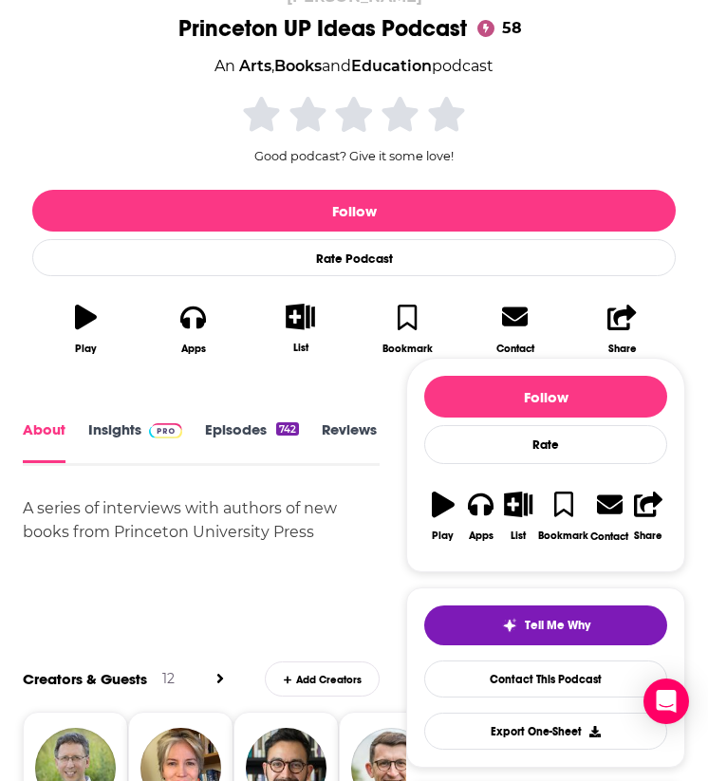
click at [149, 423] on img at bounding box center [165, 430] width 33 height 15
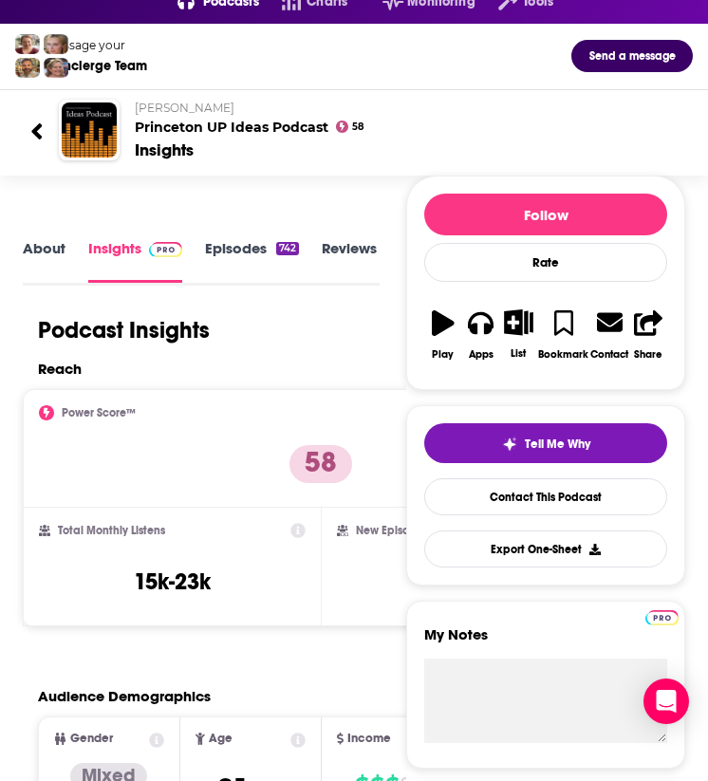
scroll to position [8, 0]
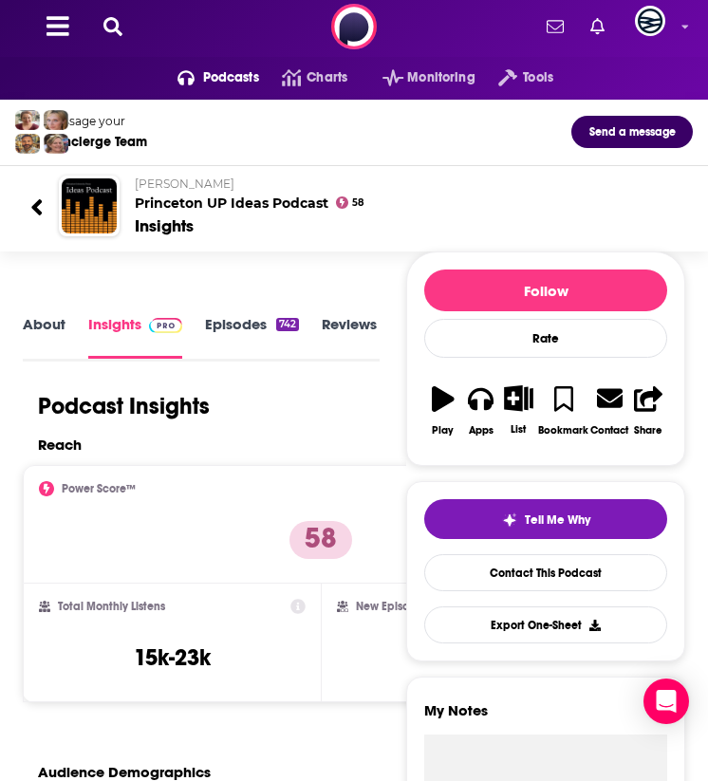
click at [41, 199] on icon at bounding box center [36, 207] width 13 height 26
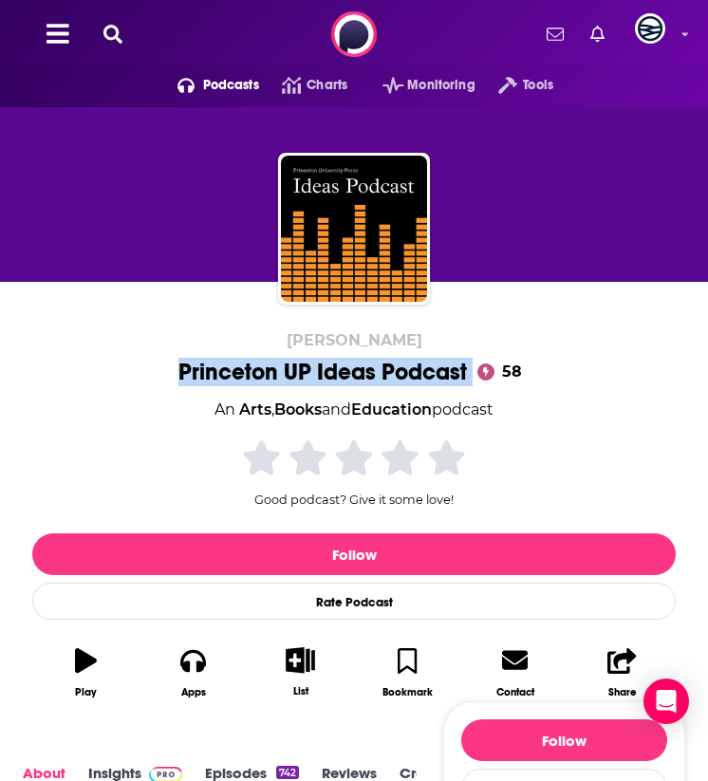
drag, startPoint x: 155, startPoint y: 366, endPoint x: 478, endPoint y: 372, distance: 323.5
click at [478, 372] on div "Marshall Poe Princeton UP Ideas Podcast 58 An Arts , Books and Education podcas…" at bounding box center [353, 520] width 643 height 379
copy div "Princeton UP Ideas Podcast"
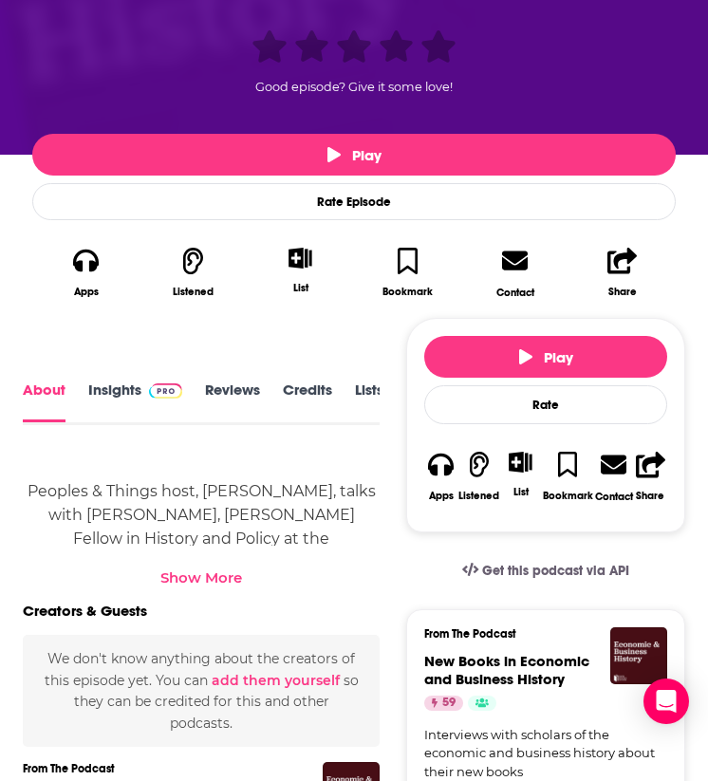
scroll to position [485, 0]
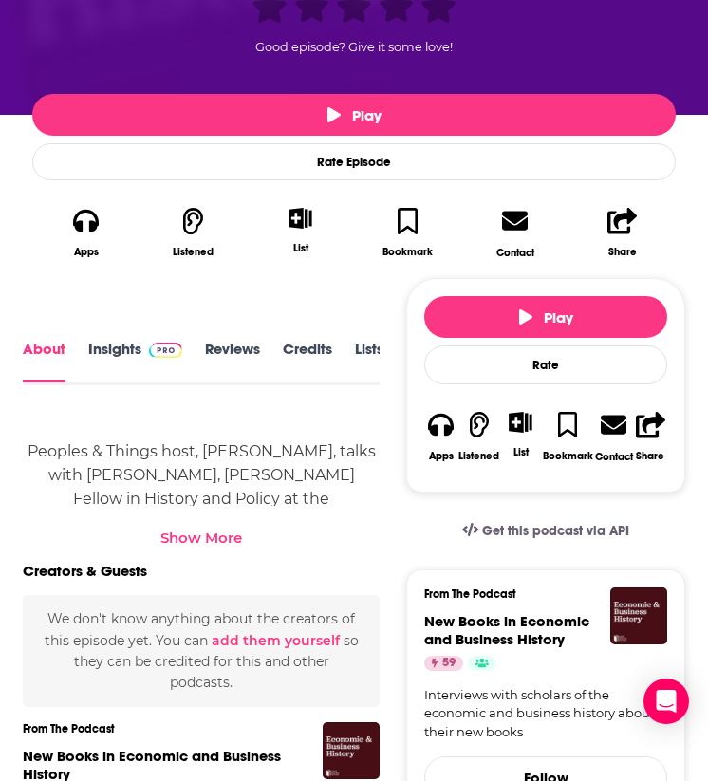
click at [149, 357] on span at bounding box center [165, 349] width 33 height 18
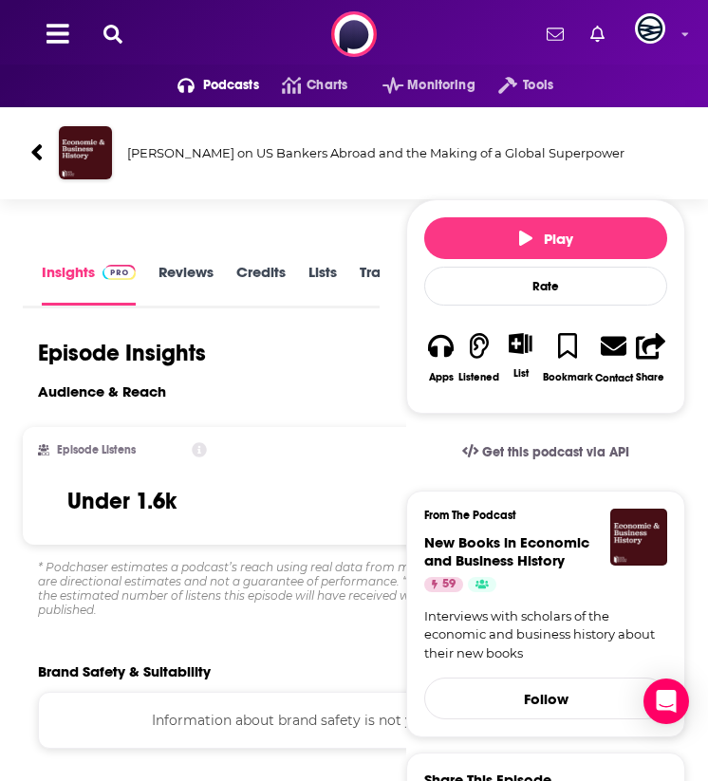
click at [35, 144] on icon at bounding box center [36, 152] width 13 height 26
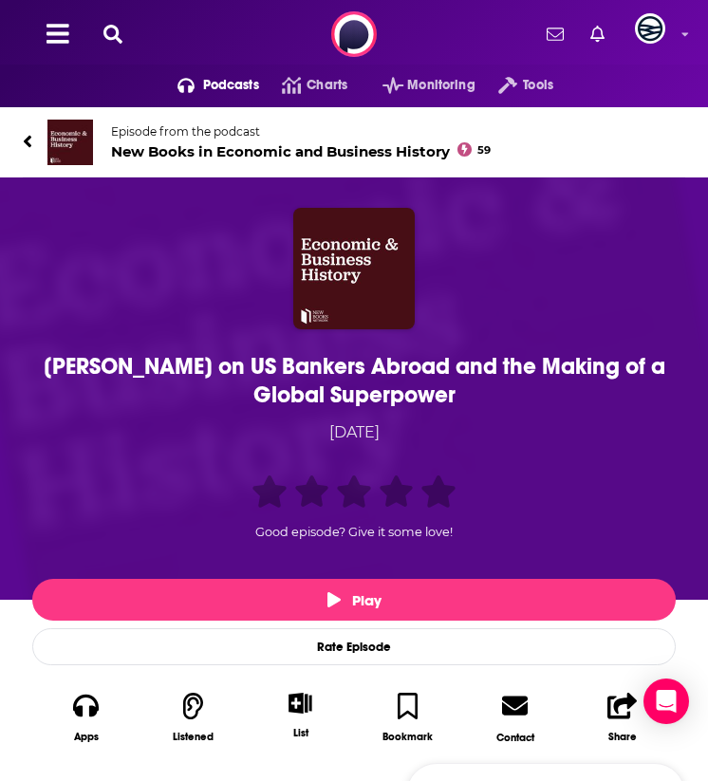
click at [330, 360] on div "[PERSON_NAME] on US Bankers Abroad and the Making of a Global Superpower" at bounding box center [354, 380] width 634 height 57
click at [189, 153] on span "New Books in Economic and Business History 59" at bounding box center [300, 151] width 379 height 18
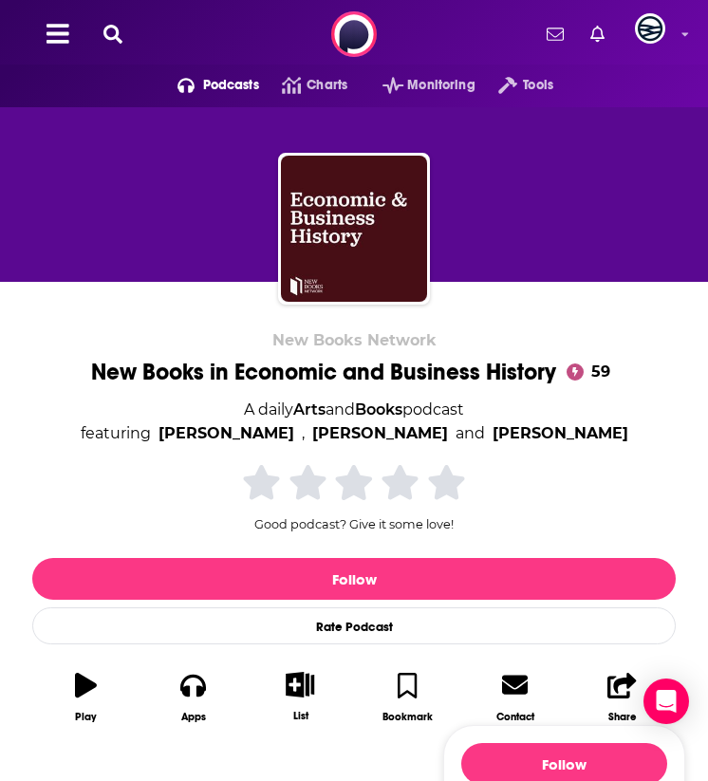
click at [170, 371] on div "New Books in Economic and Business History 59" at bounding box center [354, 372] width 526 height 28
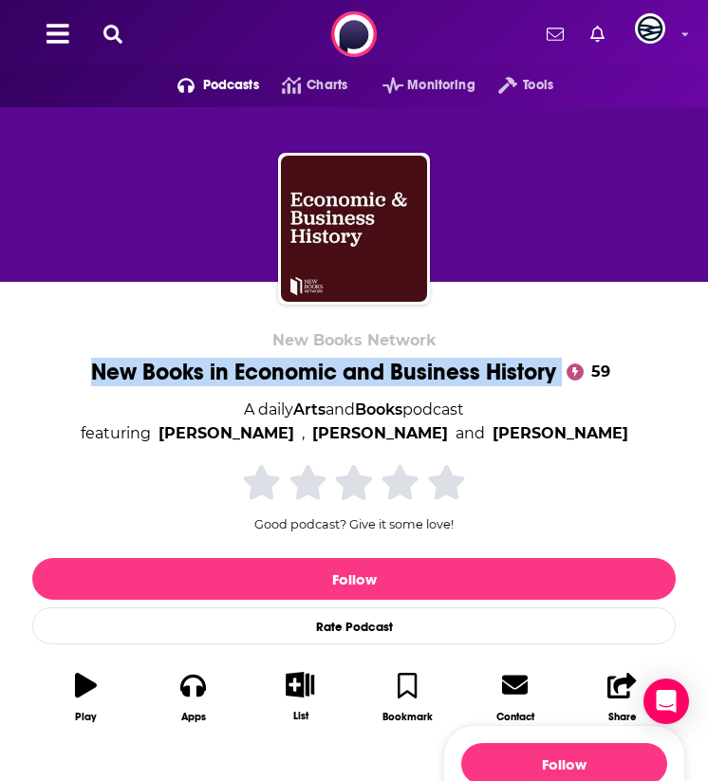
click at [170, 371] on div "New Books in Economic and Business History 59" at bounding box center [354, 372] width 526 height 28
copy div "New Books in Economic and Business History"
